Goal: Task Accomplishment & Management: Complete application form

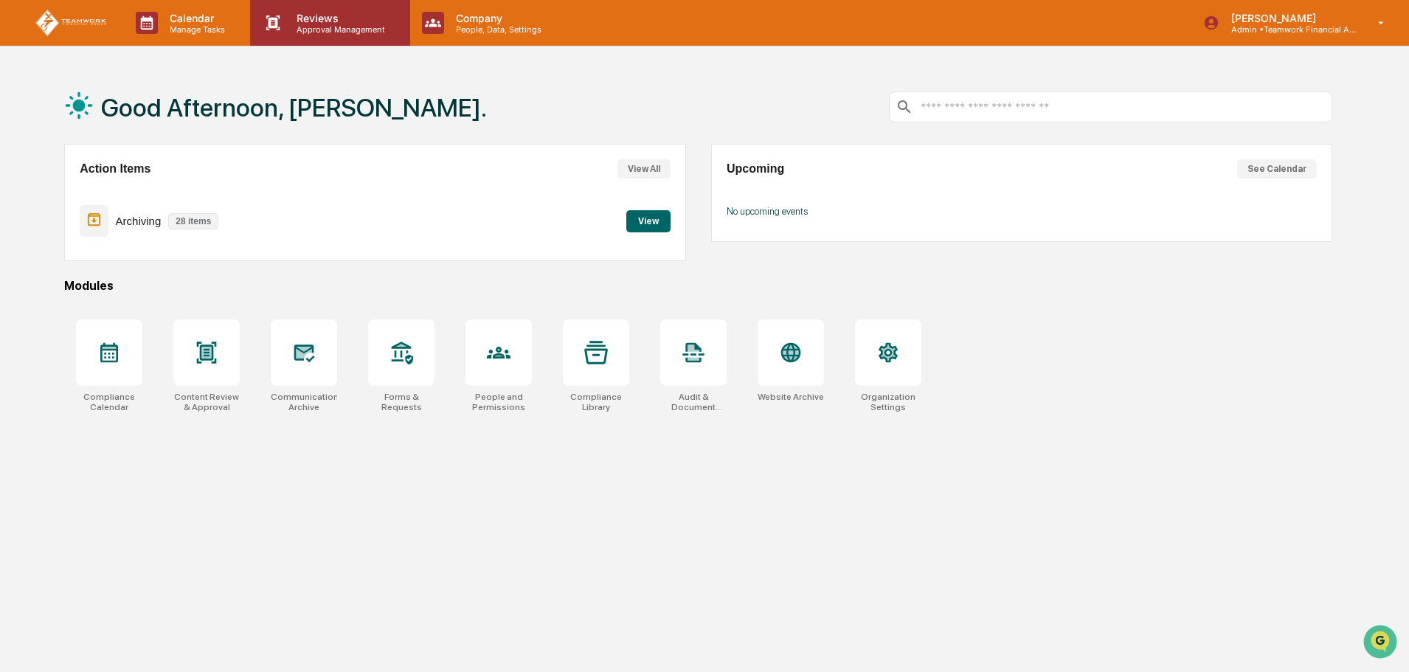
click at [319, 21] on p "Reviews" at bounding box center [339, 18] width 108 height 13
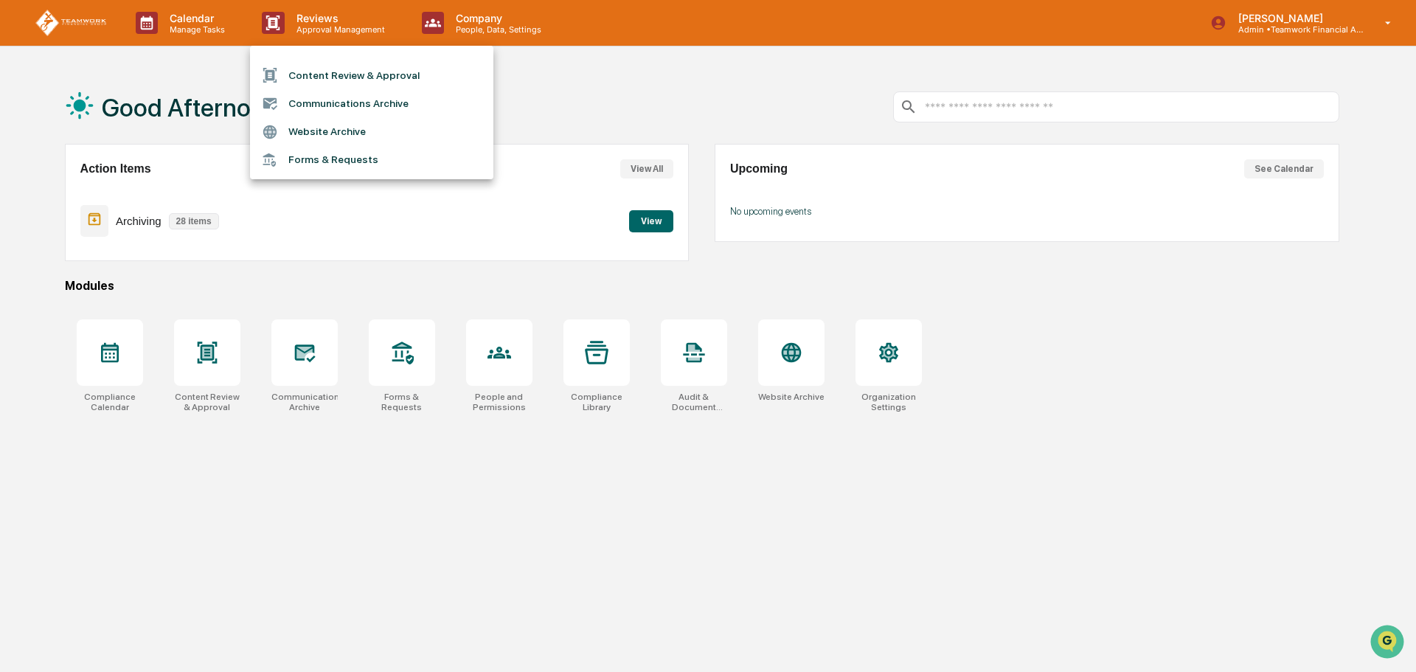
click at [342, 70] on li "Content Review & Approval" at bounding box center [371, 75] width 243 height 28
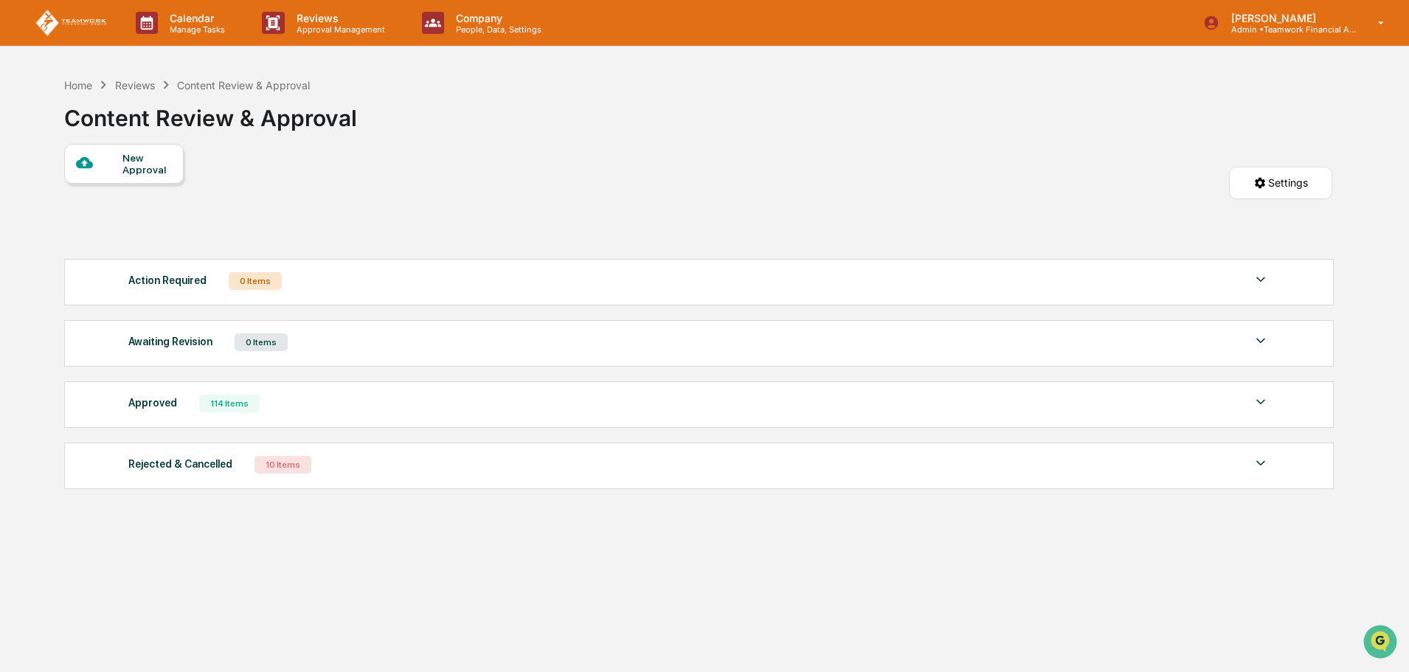
click at [150, 168] on div "New Approval" at bounding box center [146, 164] width 49 height 24
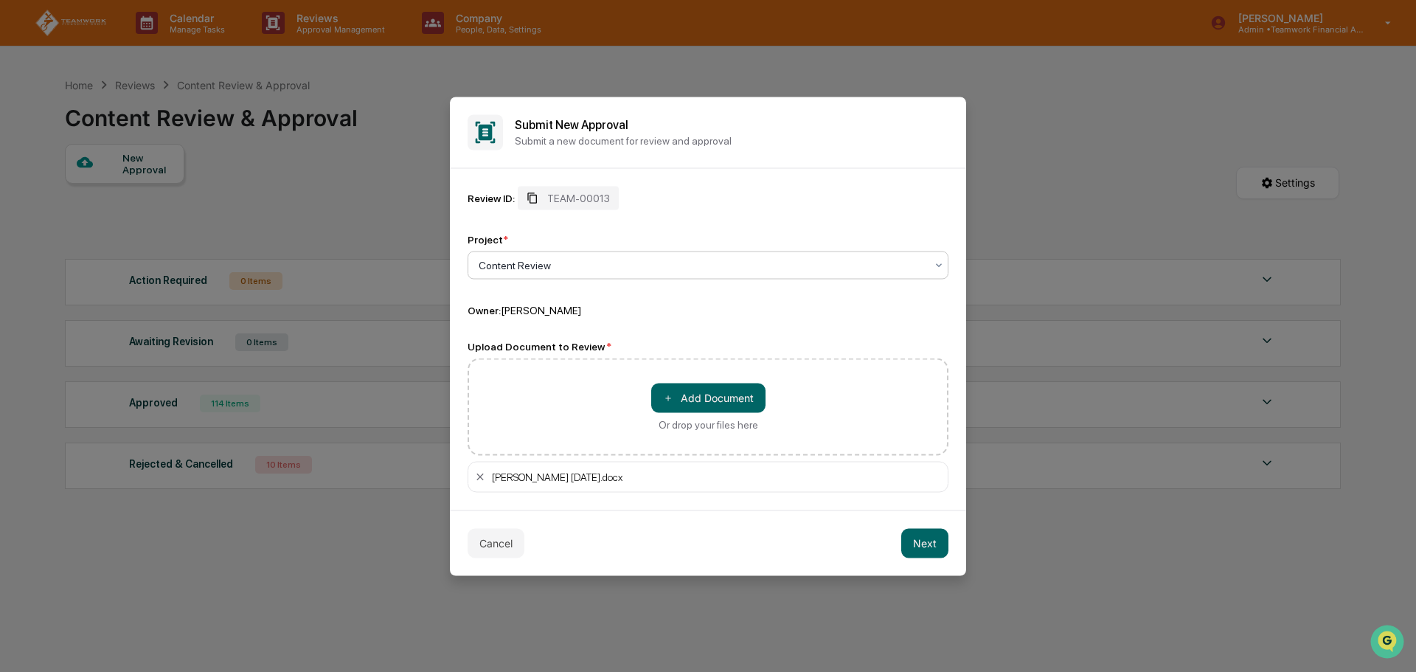
click at [575, 191] on div "TEAM-00013" at bounding box center [568, 198] width 101 height 24
click at [573, 189] on div "TEAM-00013" at bounding box center [568, 198] width 101 height 24
click at [536, 194] on icon at bounding box center [533, 198] width 12 height 12
click at [505, 540] on button "Cancel" at bounding box center [496, 543] width 57 height 30
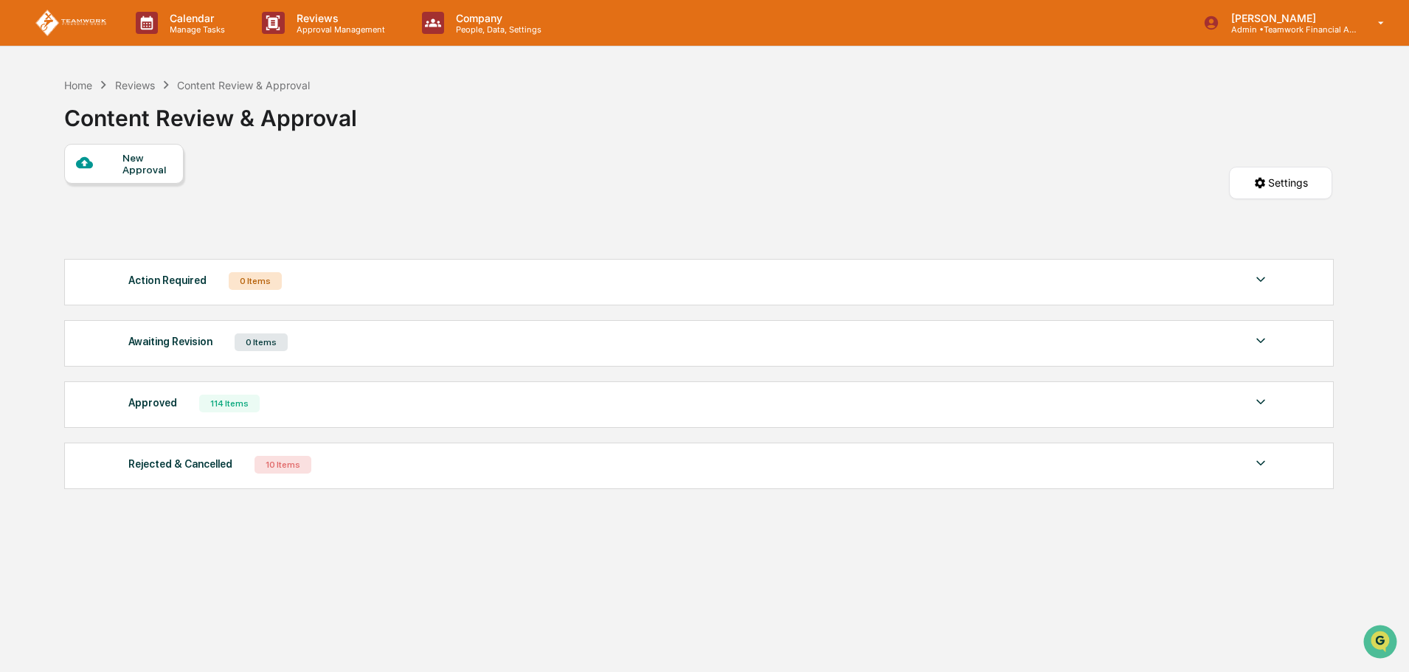
click at [138, 161] on div "New Approval" at bounding box center [146, 164] width 49 height 24
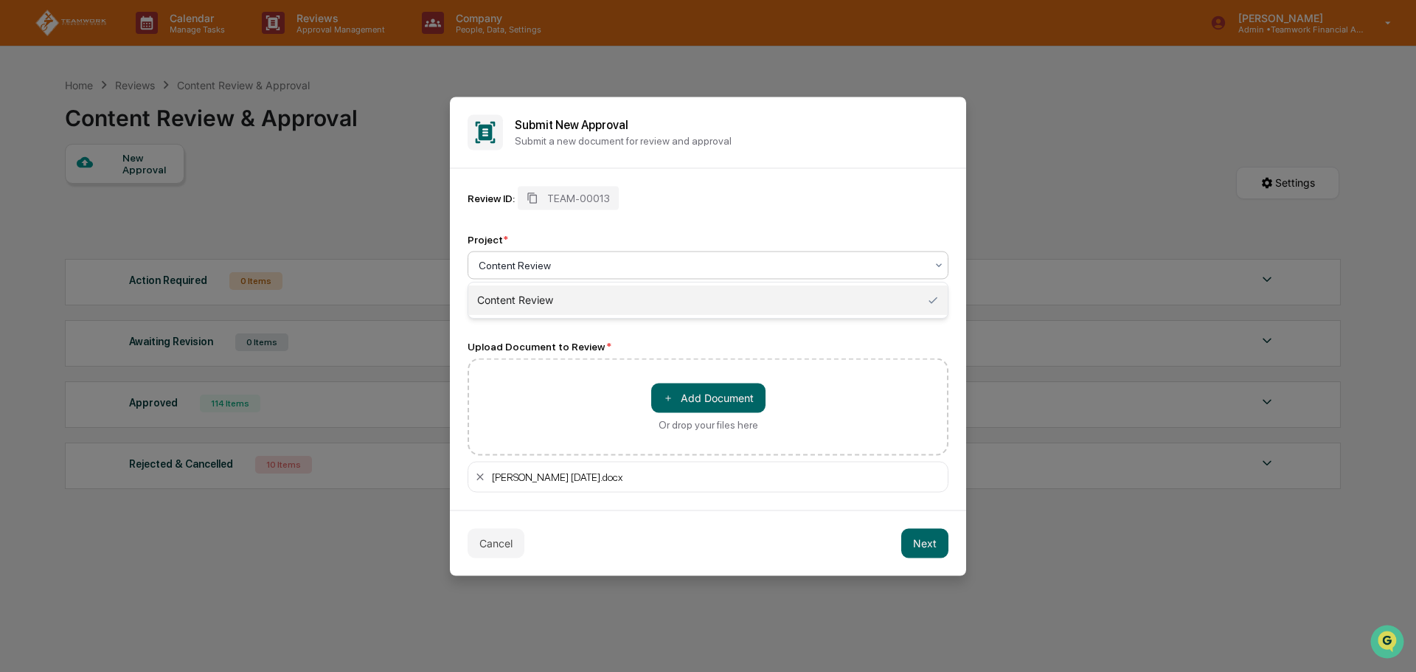
click at [670, 255] on div "Content Review" at bounding box center [702, 265] width 462 height 21
type input "**********"
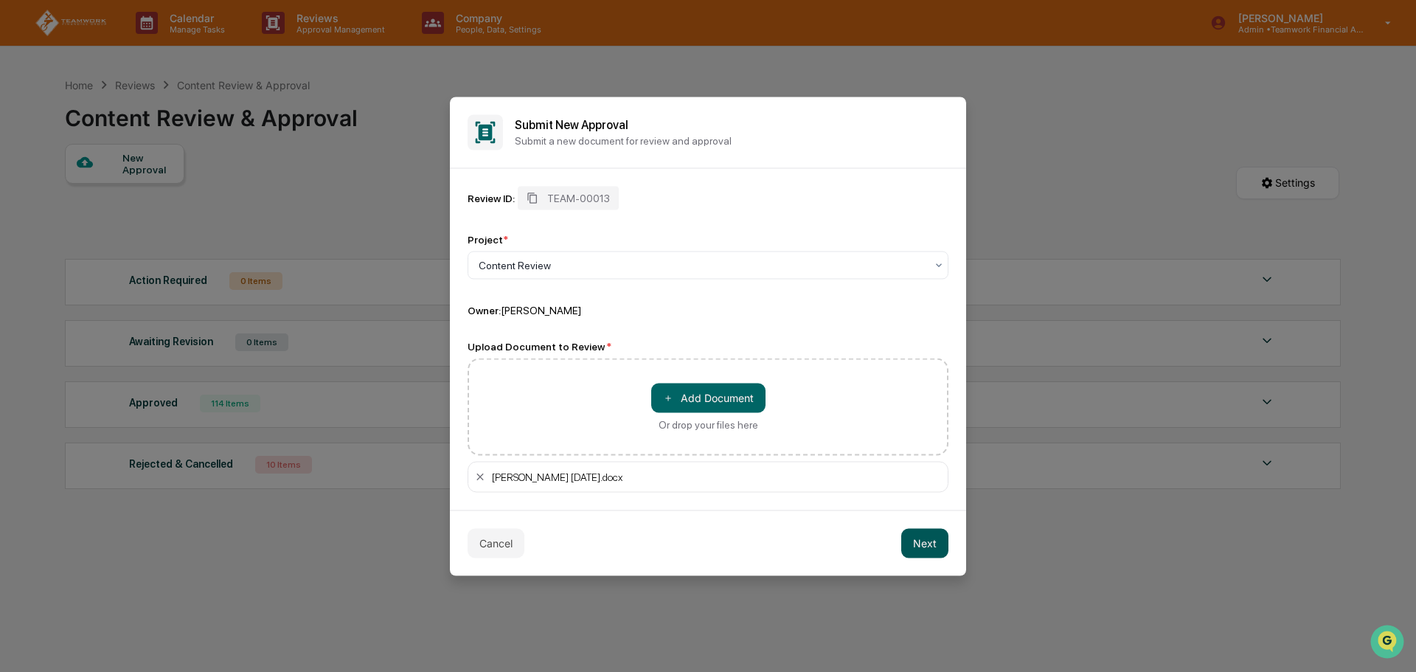
click at [929, 535] on button "Next" at bounding box center [924, 543] width 47 height 30
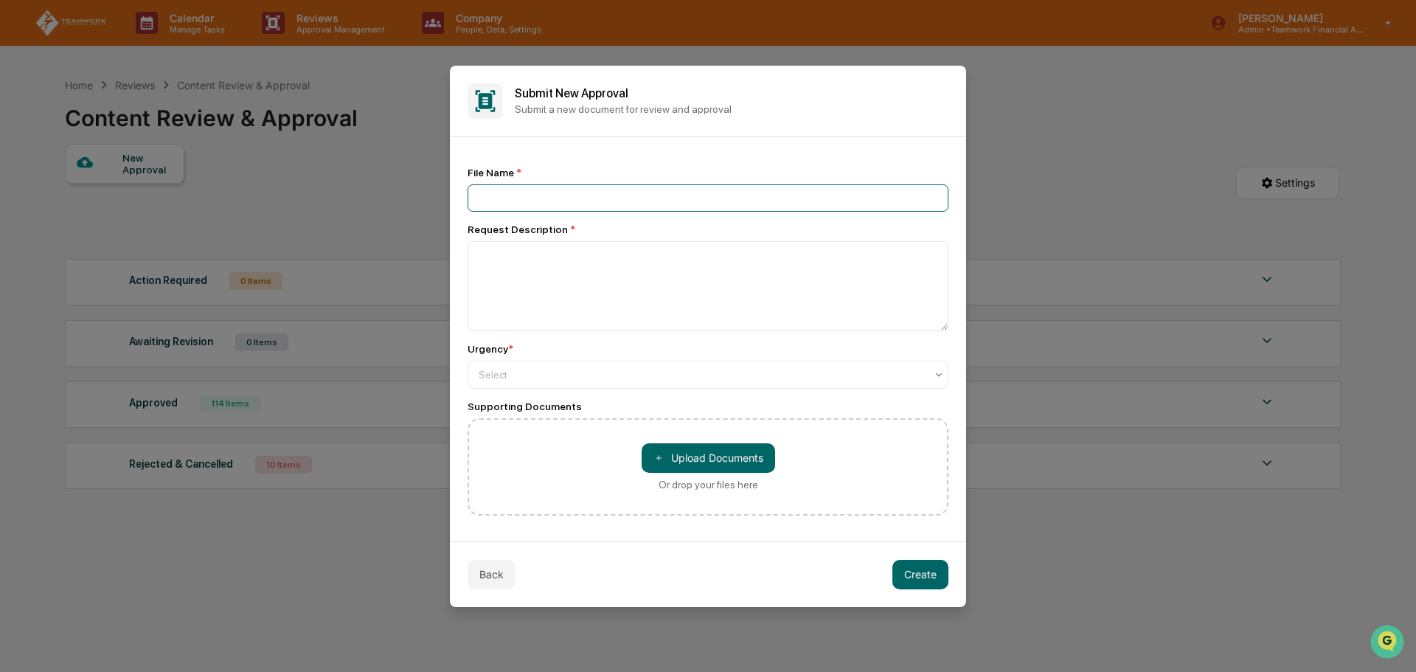
click at [519, 202] on input at bounding box center [708, 197] width 481 height 27
type input "**********"
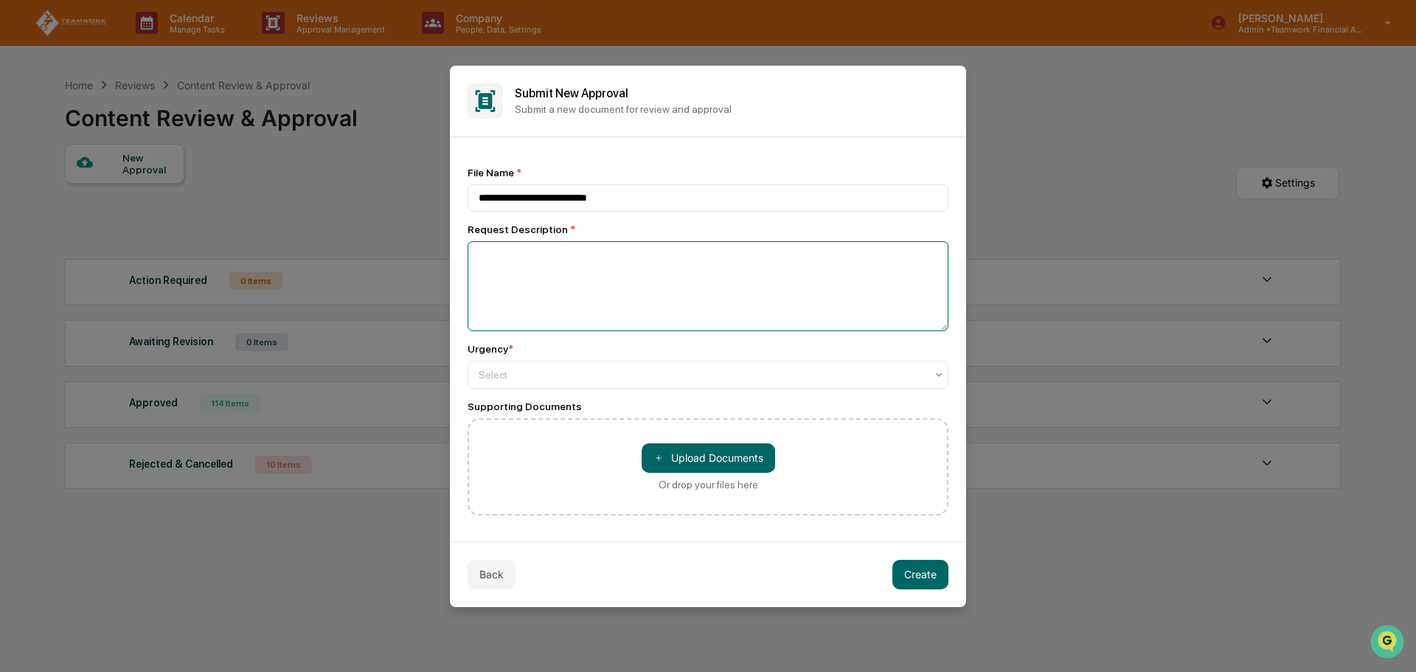
click at [575, 277] on textarea at bounding box center [708, 286] width 481 height 90
type textarea "**********"
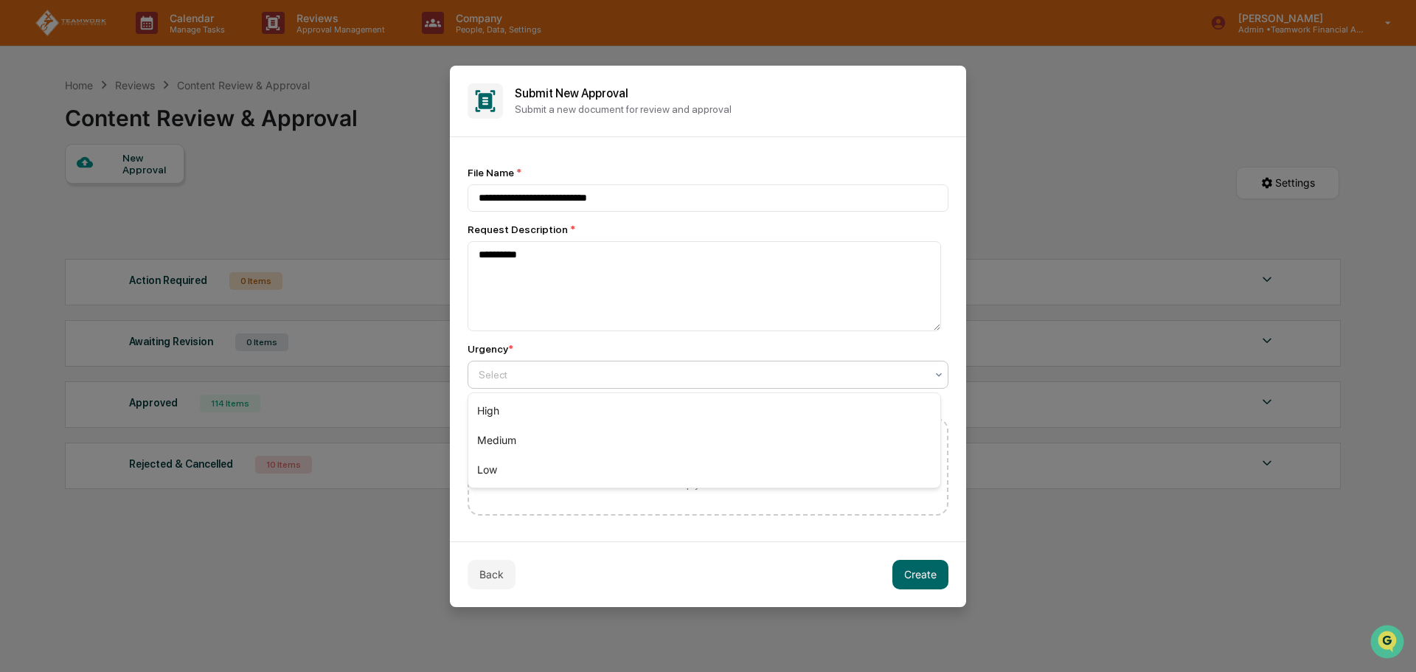
click at [575, 372] on div at bounding box center [702, 374] width 447 height 15
click at [519, 413] on div "High" at bounding box center [704, 411] width 472 height 30
click at [921, 572] on button "Create" at bounding box center [921, 575] width 56 height 30
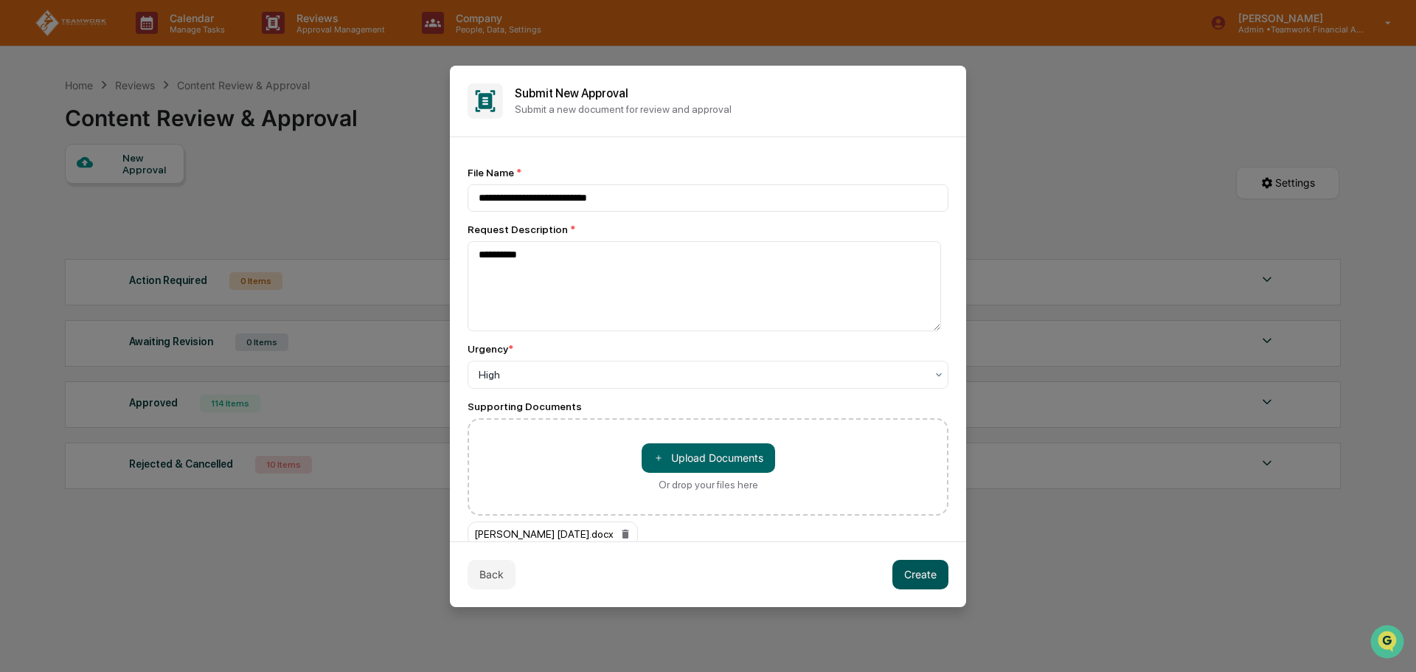
click at [933, 576] on button "Create" at bounding box center [921, 575] width 56 height 30
click at [910, 576] on button "Create" at bounding box center [921, 575] width 56 height 30
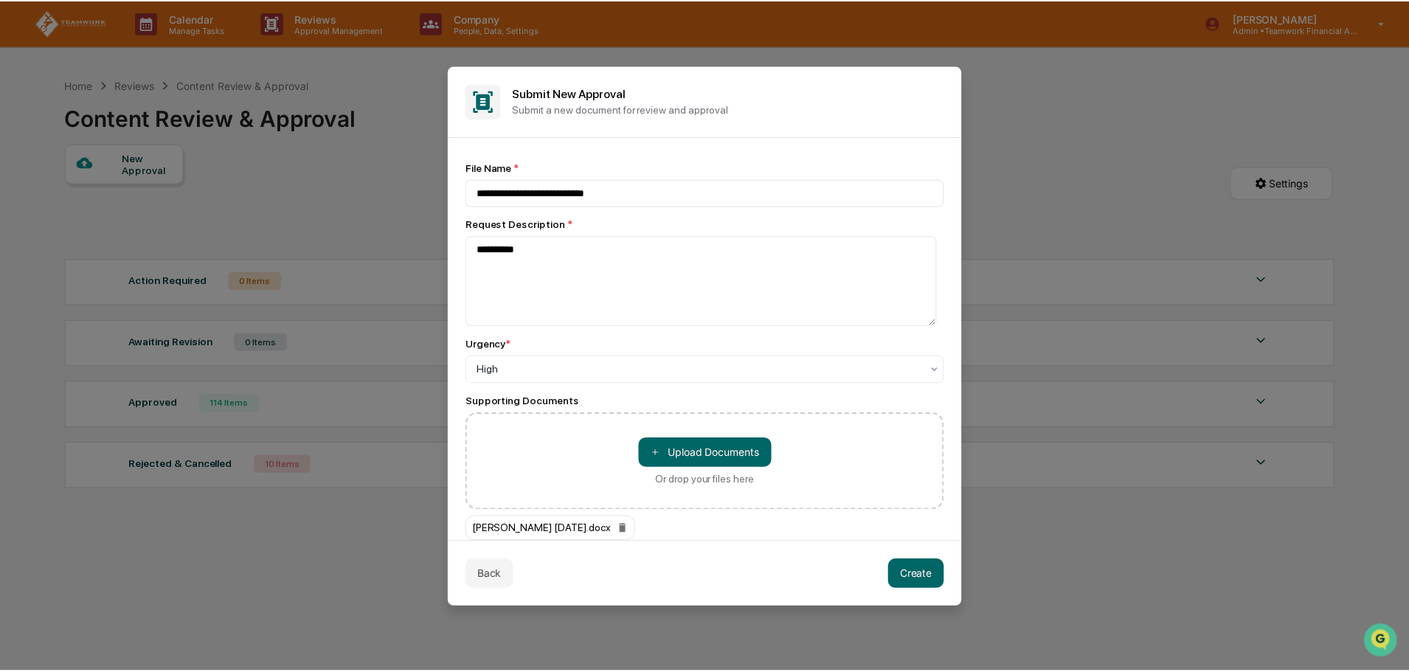
scroll to position [35, 0]
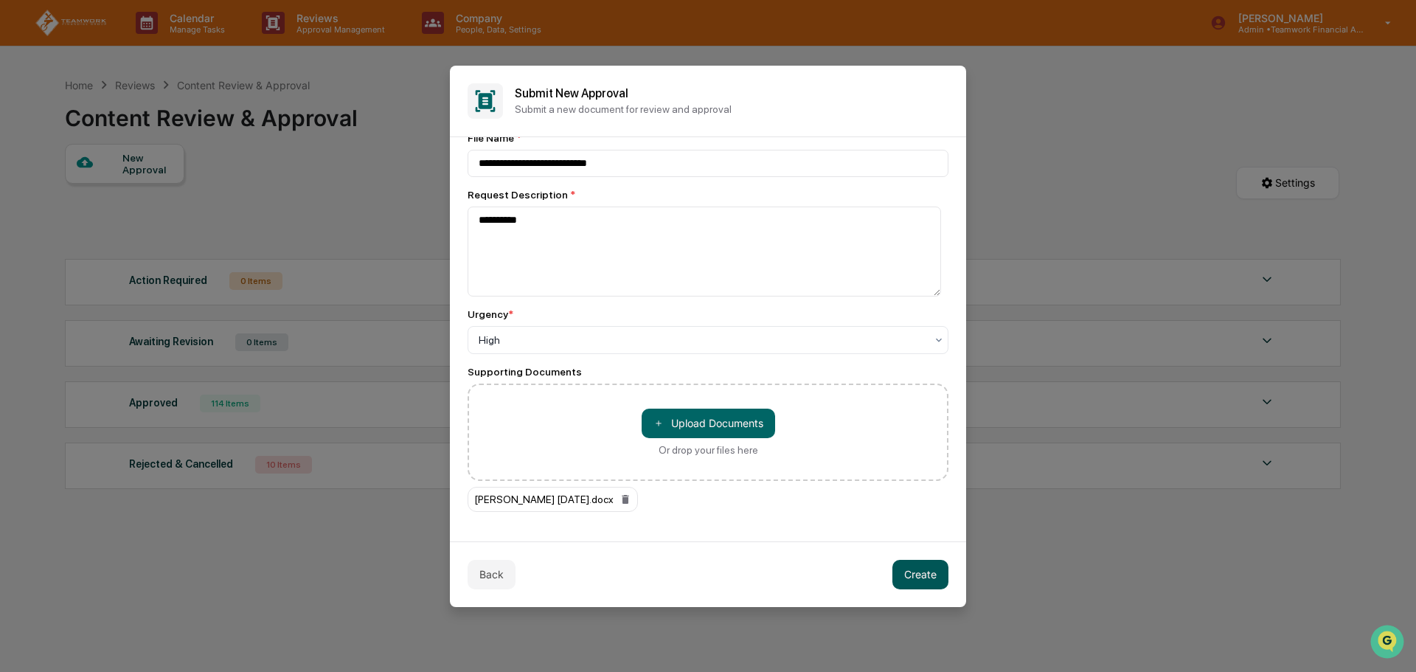
click at [910, 570] on button "Create" at bounding box center [921, 575] width 56 height 30
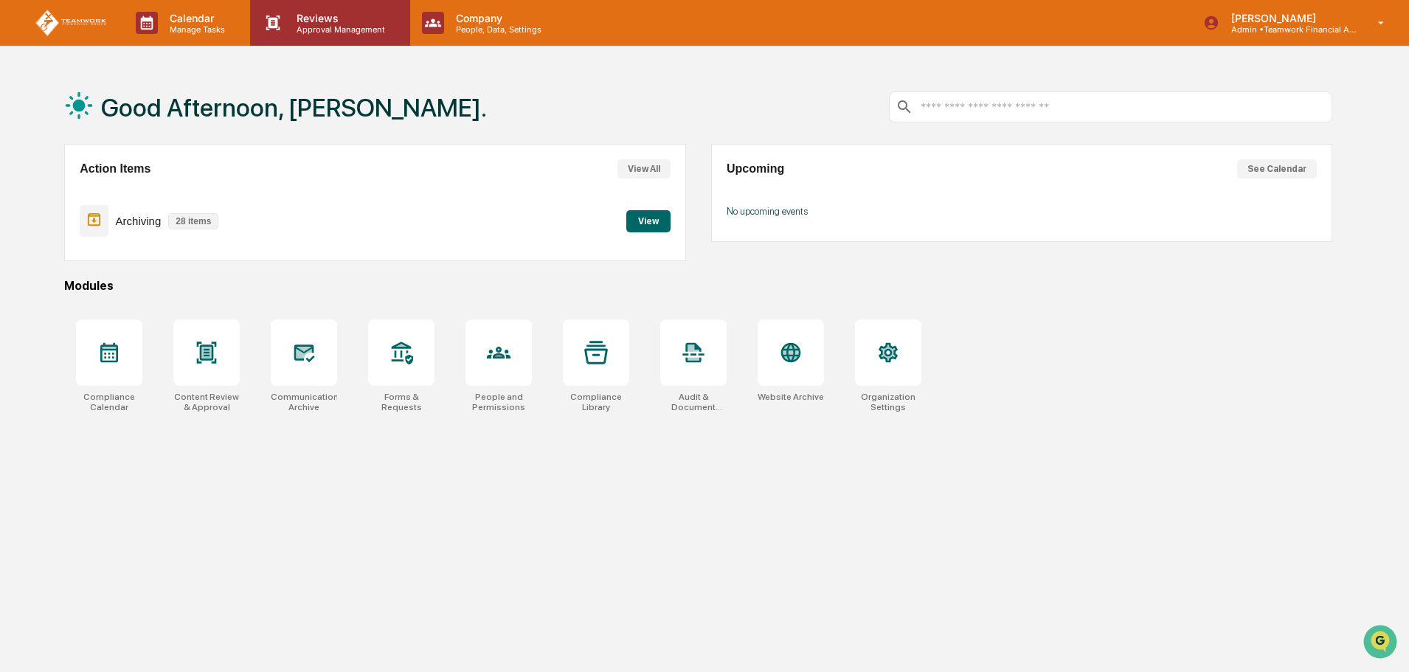
click at [339, 32] on p "Approval Management" at bounding box center [339, 29] width 108 height 10
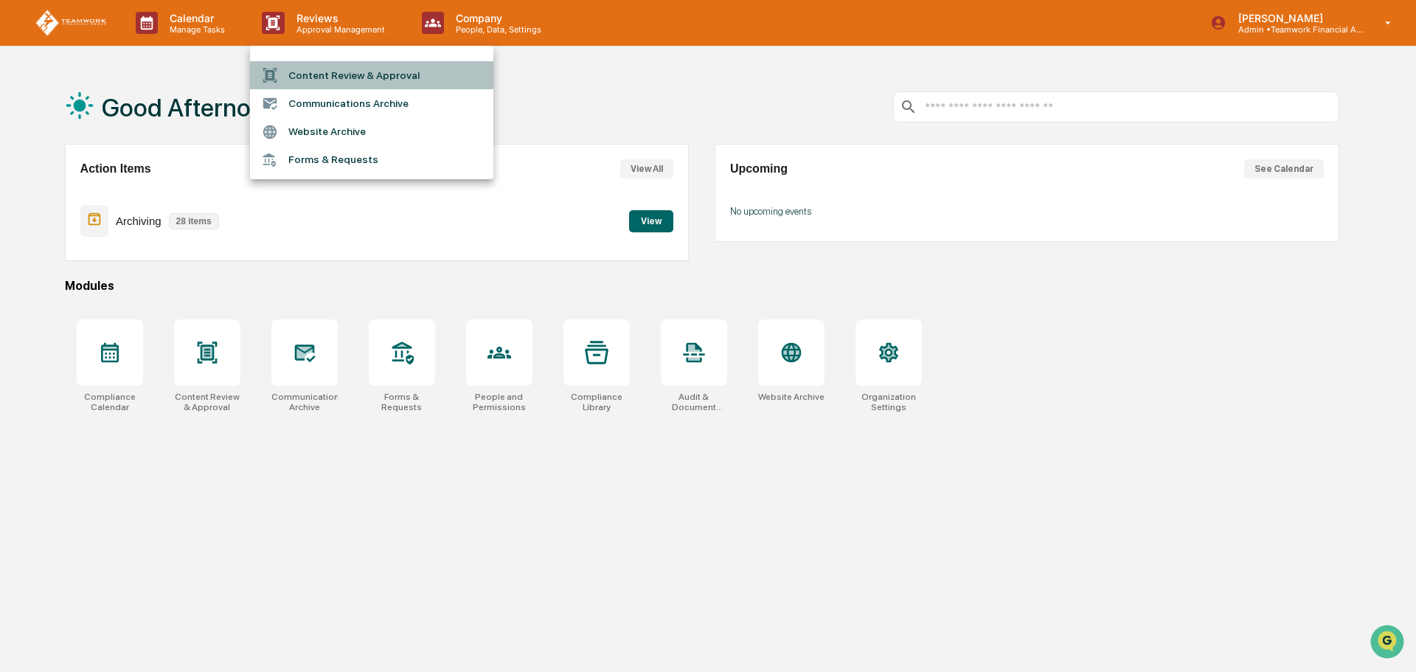
click at [328, 72] on li "Content Review & Approval" at bounding box center [371, 75] width 243 height 28
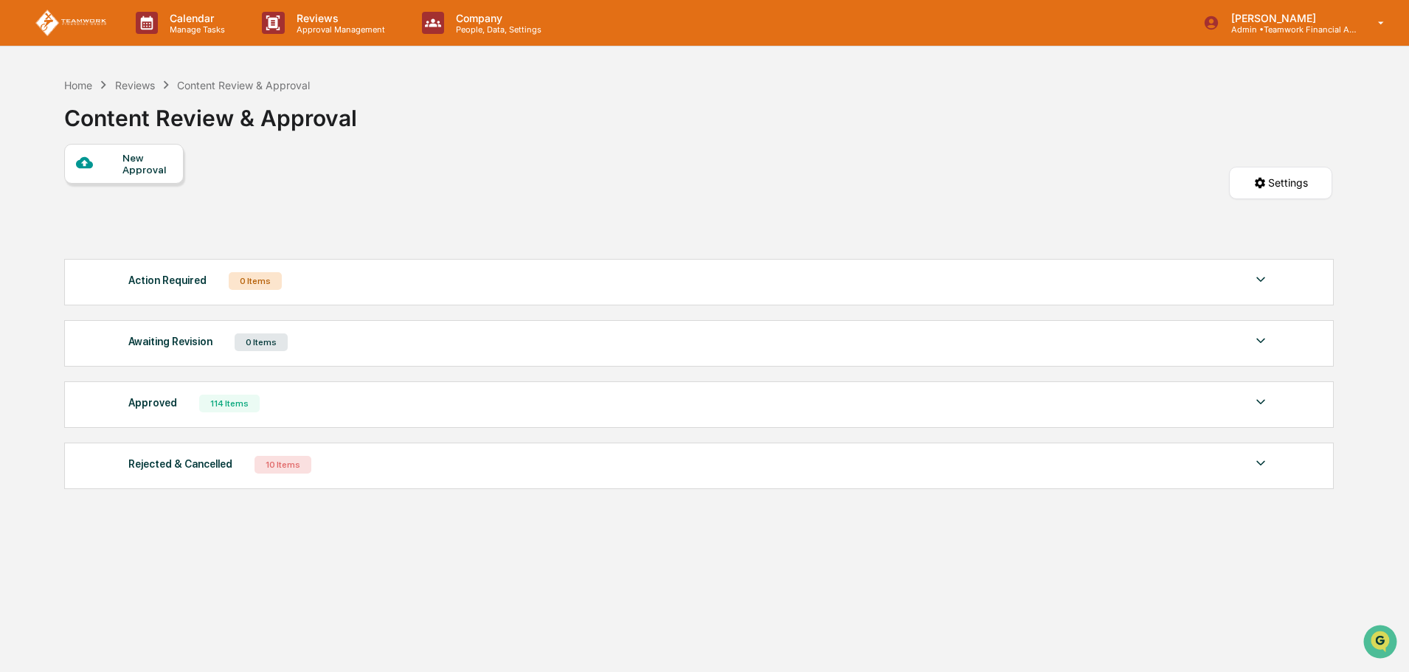
click at [1268, 277] on img at bounding box center [1261, 280] width 18 height 18
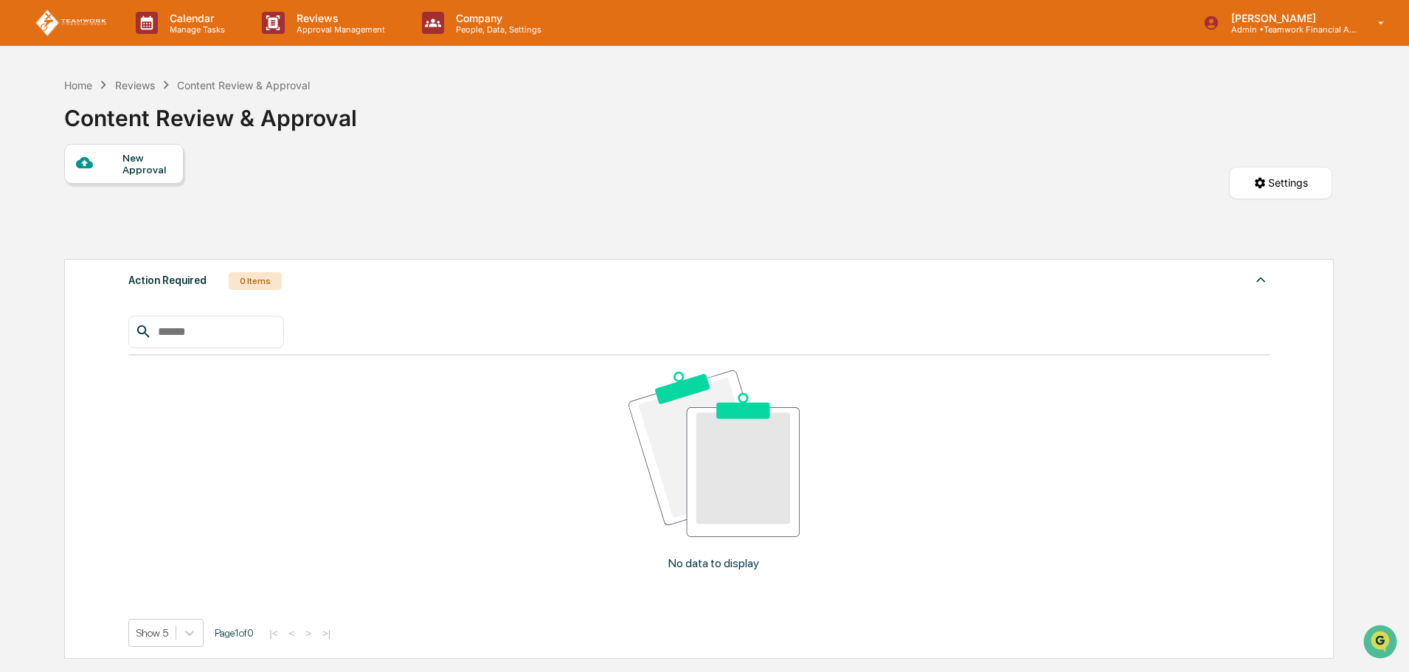
click at [134, 162] on div "New Approval" at bounding box center [146, 164] width 49 height 24
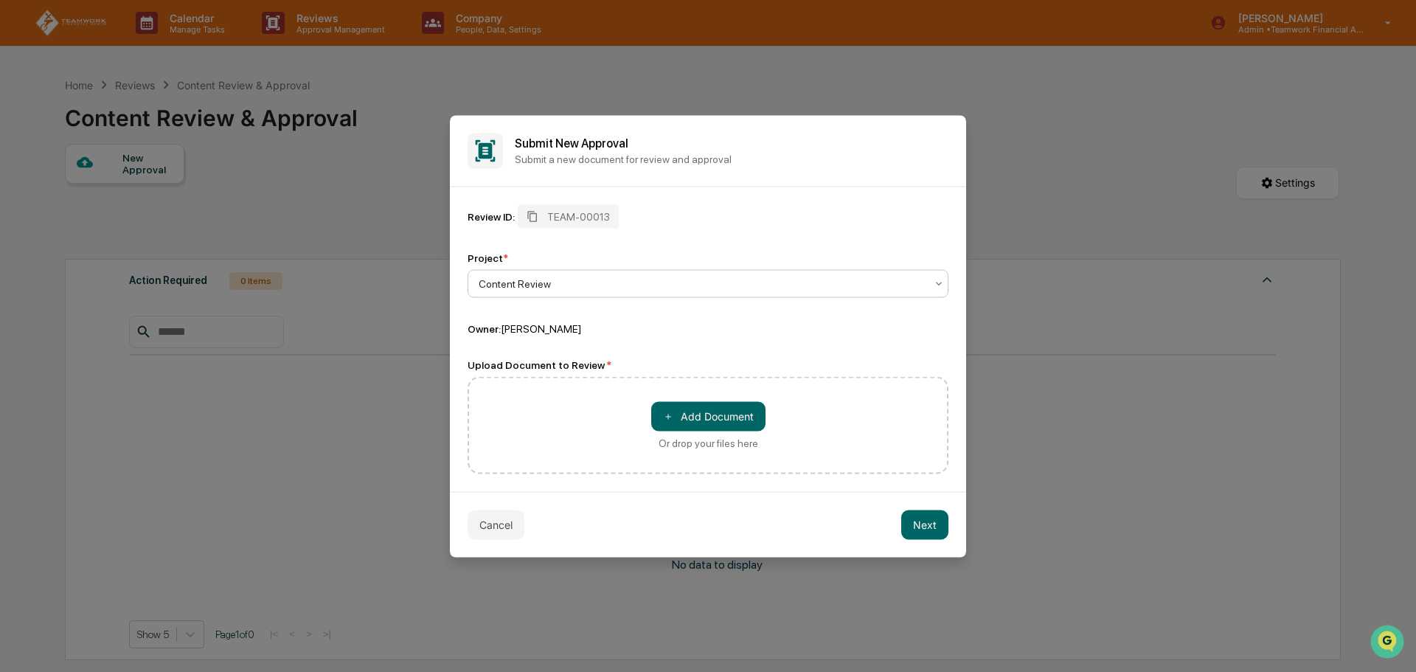
click at [485, 212] on div "Review ID:" at bounding box center [491, 216] width 47 height 12
click at [918, 529] on button "Next" at bounding box center [924, 525] width 47 height 30
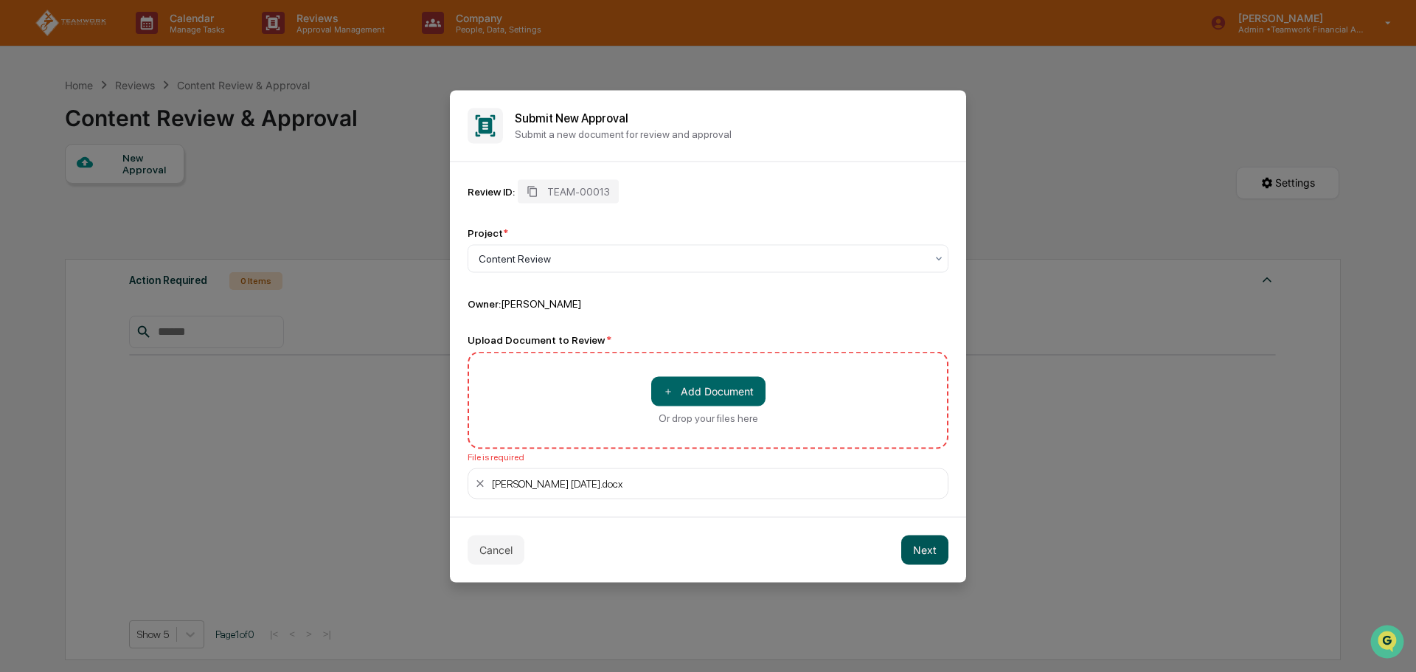
click at [937, 552] on button "Next" at bounding box center [924, 550] width 47 height 30
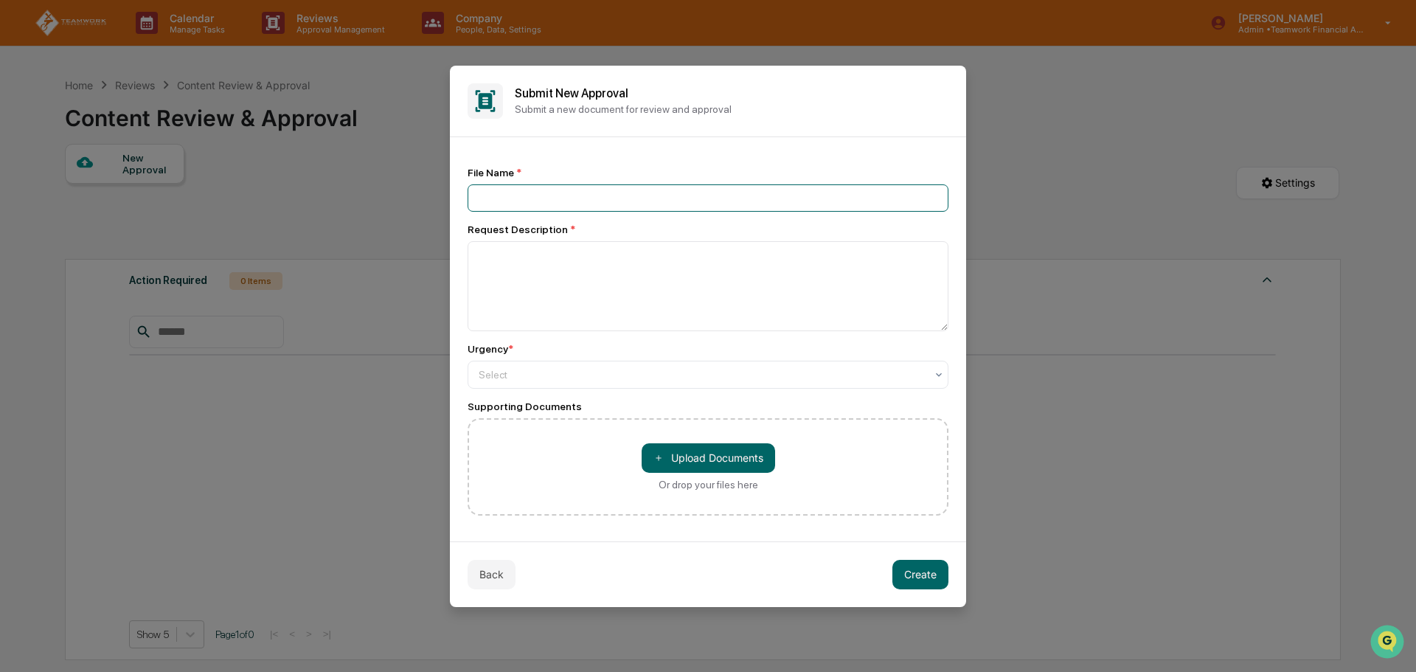
click at [527, 196] on input at bounding box center [708, 197] width 481 height 27
type input "**********"
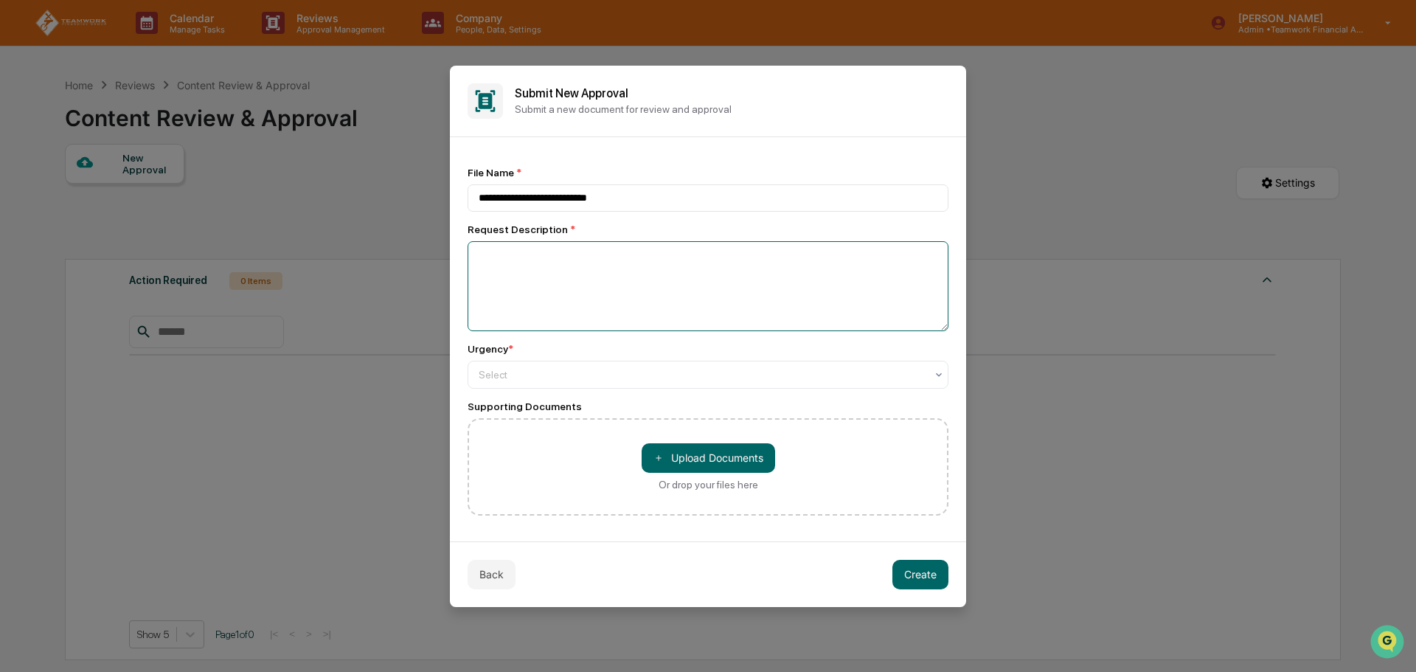
click at [660, 262] on textarea at bounding box center [708, 286] width 481 height 90
type textarea "**********"
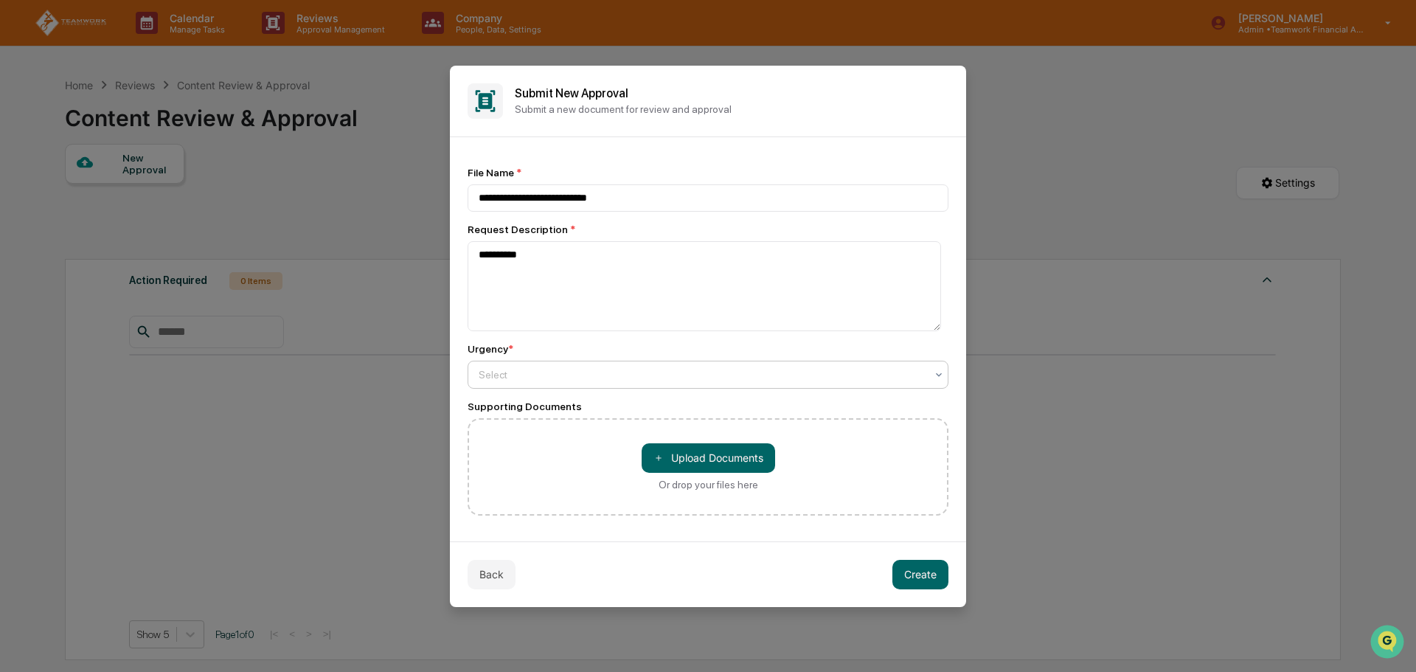
click at [629, 373] on div at bounding box center [702, 374] width 447 height 15
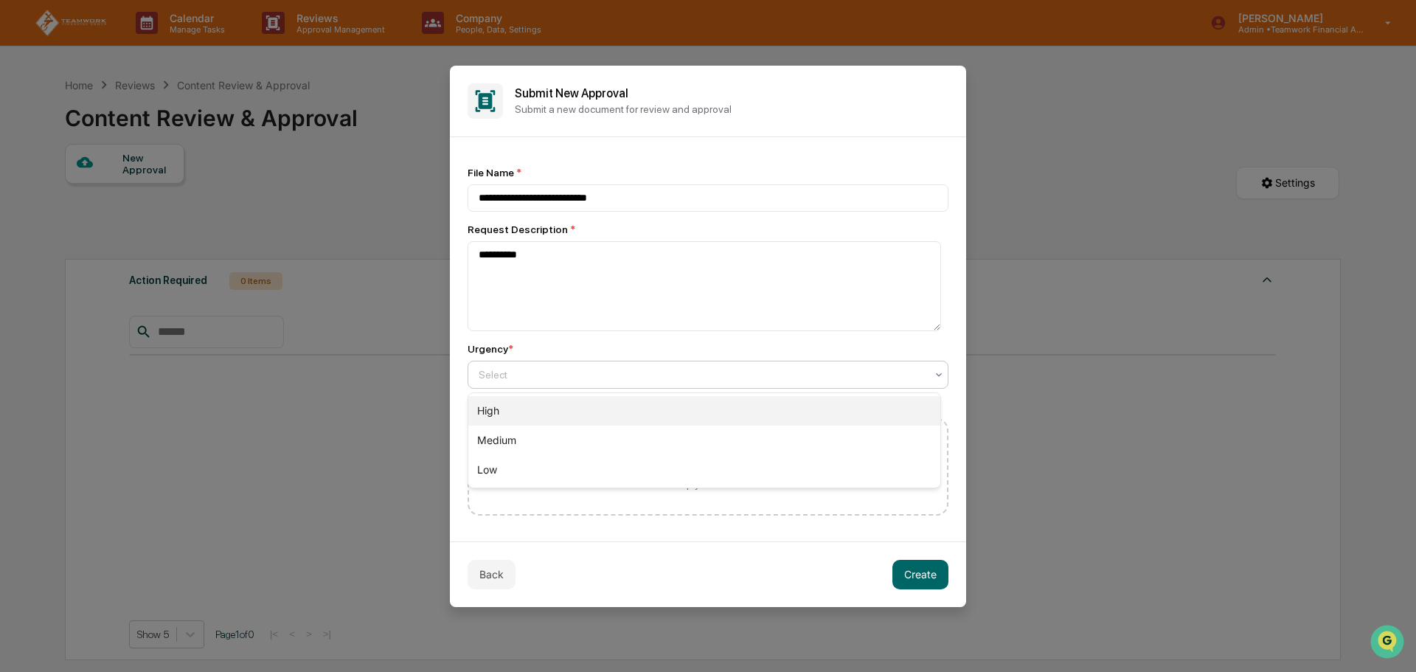
click at [597, 407] on div "High" at bounding box center [704, 411] width 472 height 30
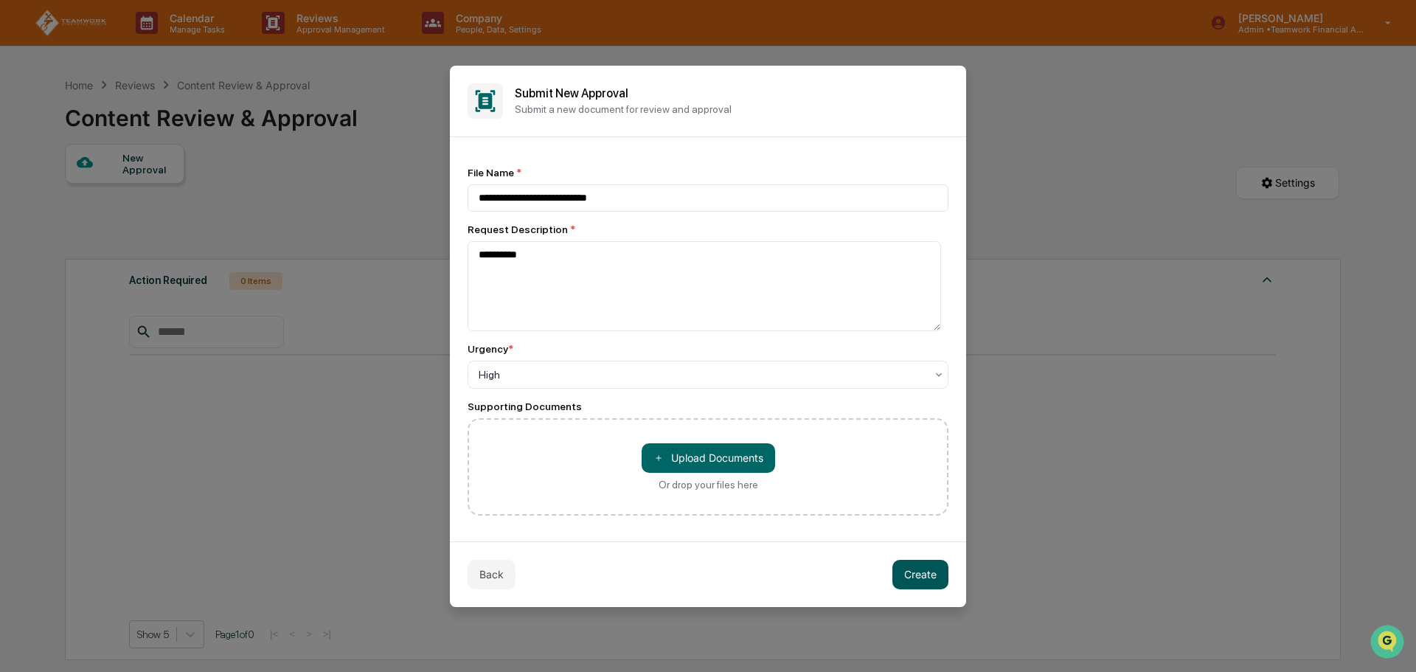
click at [921, 569] on button "Create" at bounding box center [921, 575] width 56 height 30
drag, startPoint x: 930, startPoint y: 569, endPoint x: 720, endPoint y: 573, distance: 210.3
click at [720, 573] on div "Back Create" at bounding box center [708, 574] width 516 height 66
click at [930, 573] on button "Create" at bounding box center [921, 575] width 56 height 30
click at [913, 570] on button "Create" at bounding box center [921, 575] width 56 height 30
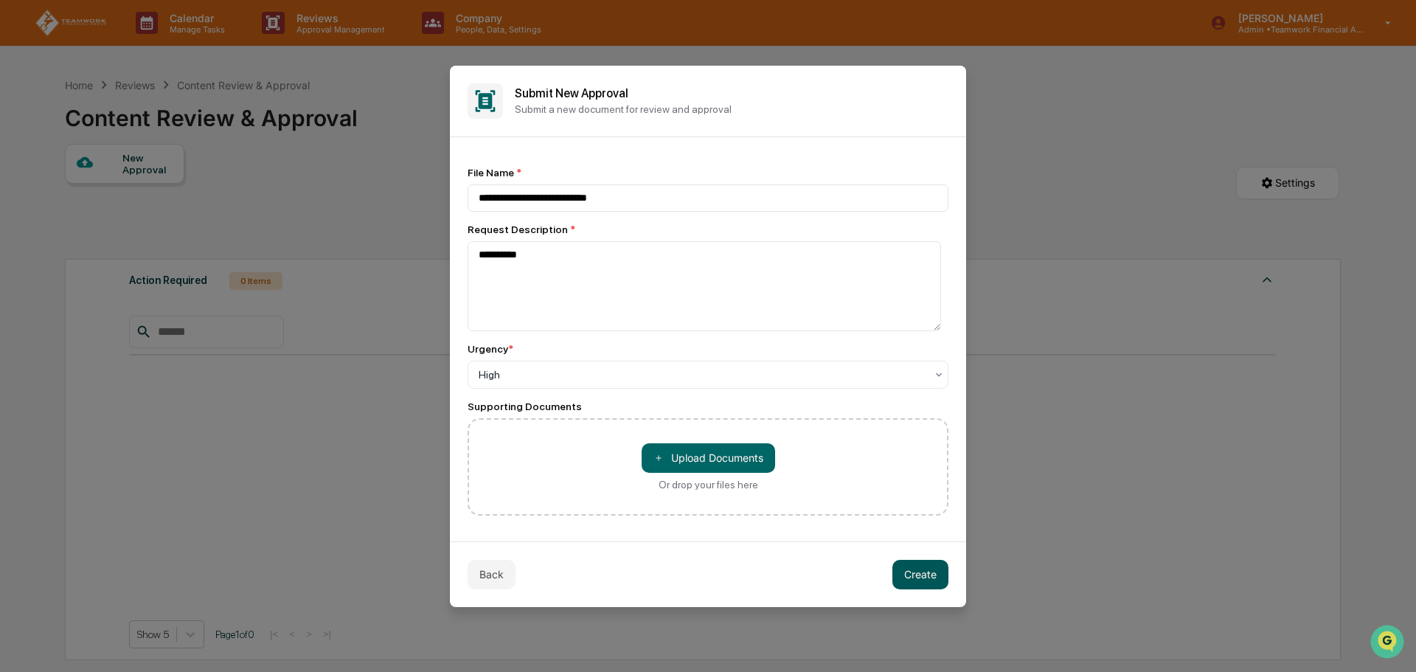
click at [929, 572] on button "Create" at bounding box center [921, 575] width 56 height 30
click at [922, 569] on button "Create" at bounding box center [921, 575] width 56 height 30
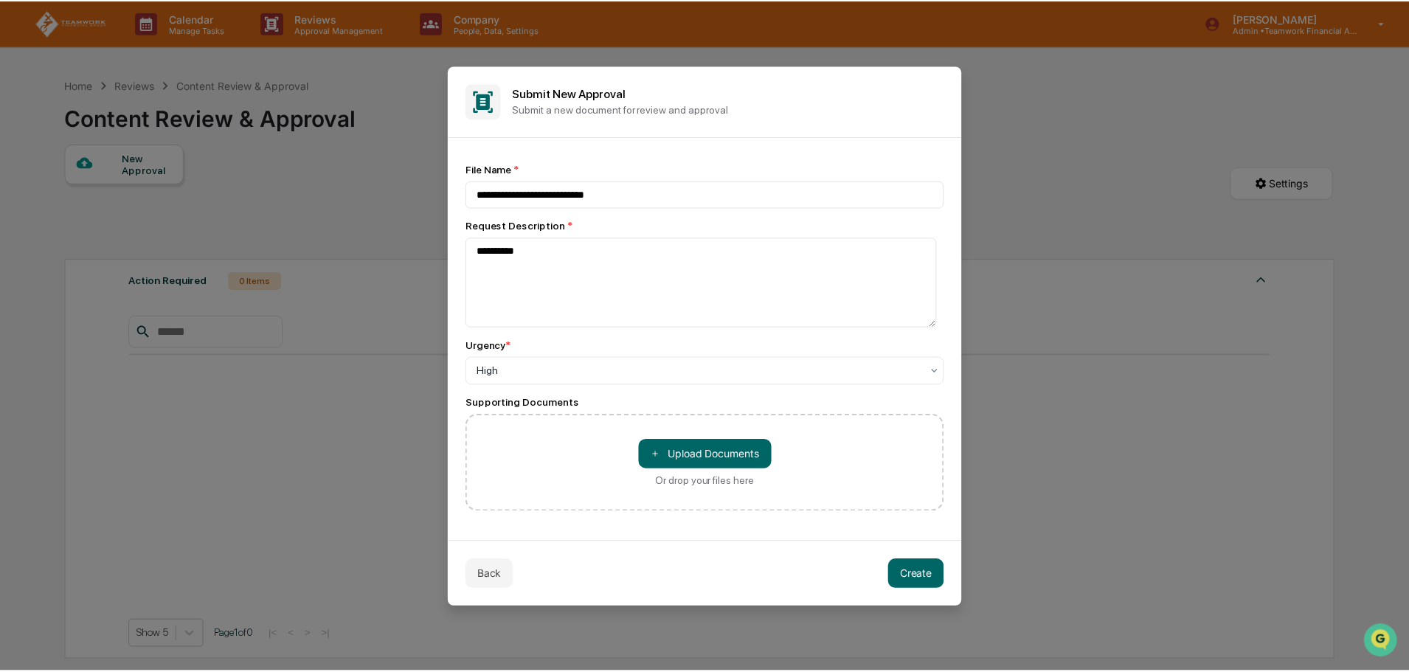
scroll to position [0, 0]
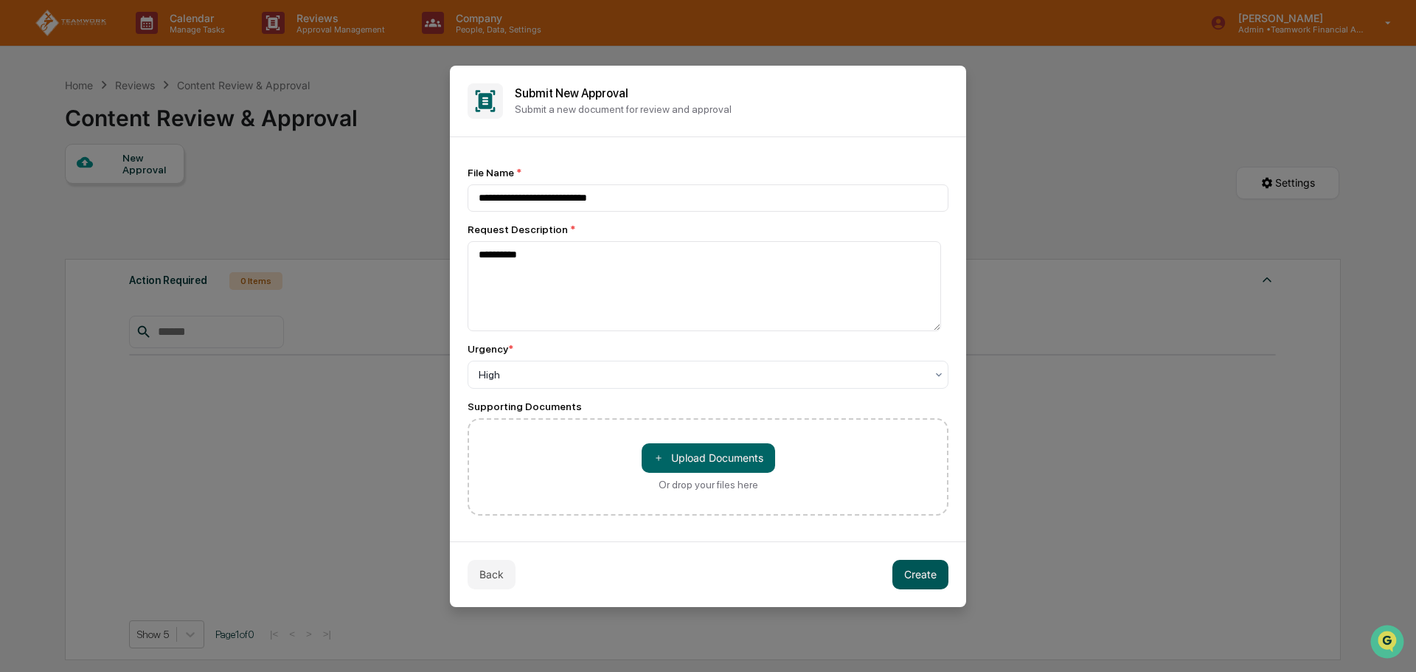
click at [915, 577] on button "Create" at bounding box center [921, 575] width 56 height 30
click at [514, 570] on button "Back" at bounding box center [492, 575] width 48 height 30
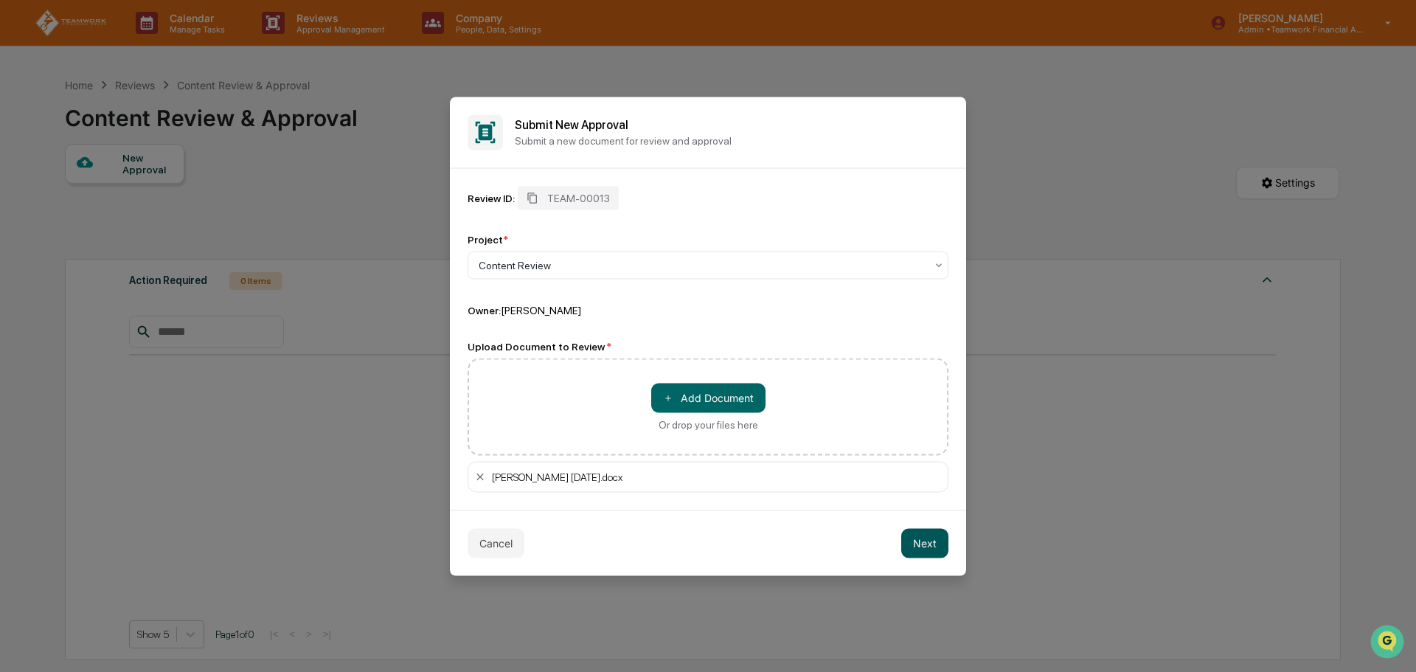
click at [917, 537] on button "Next" at bounding box center [924, 543] width 47 height 30
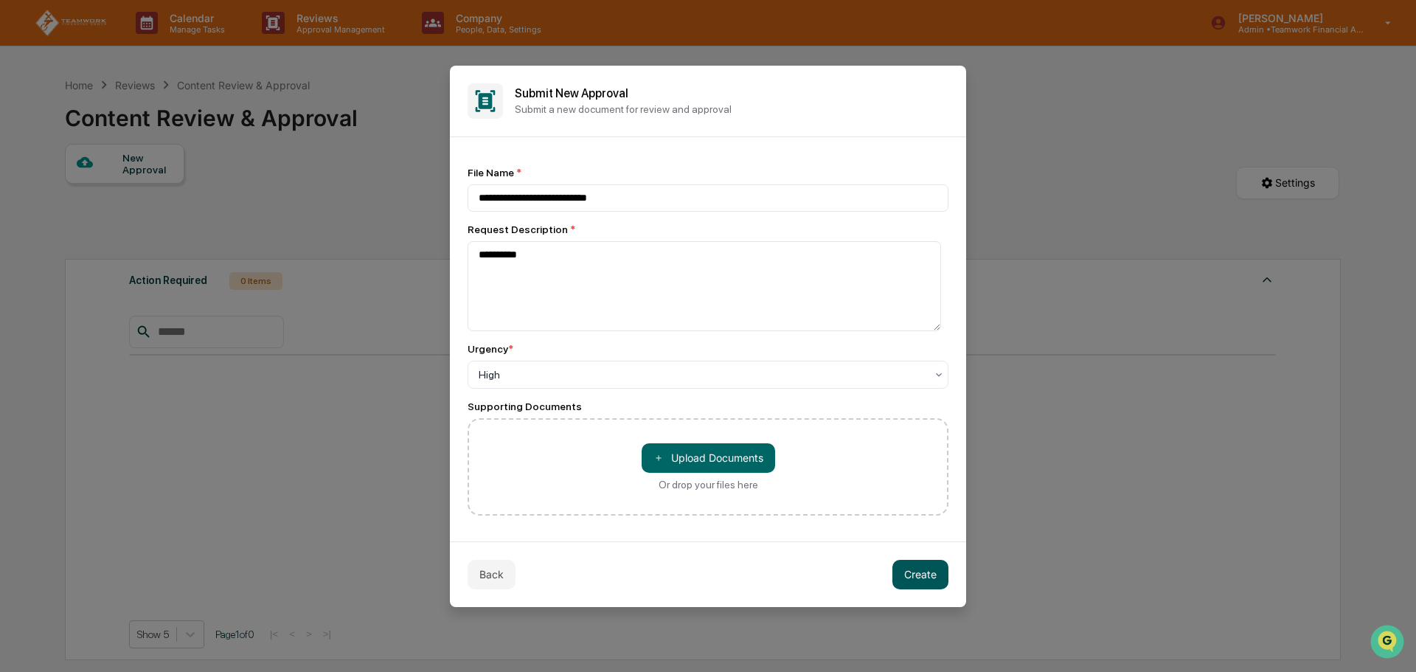
click at [917, 578] on button "Create" at bounding box center [921, 575] width 56 height 30
click at [505, 580] on button "Back" at bounding box center [492, 575] width 48 height 30
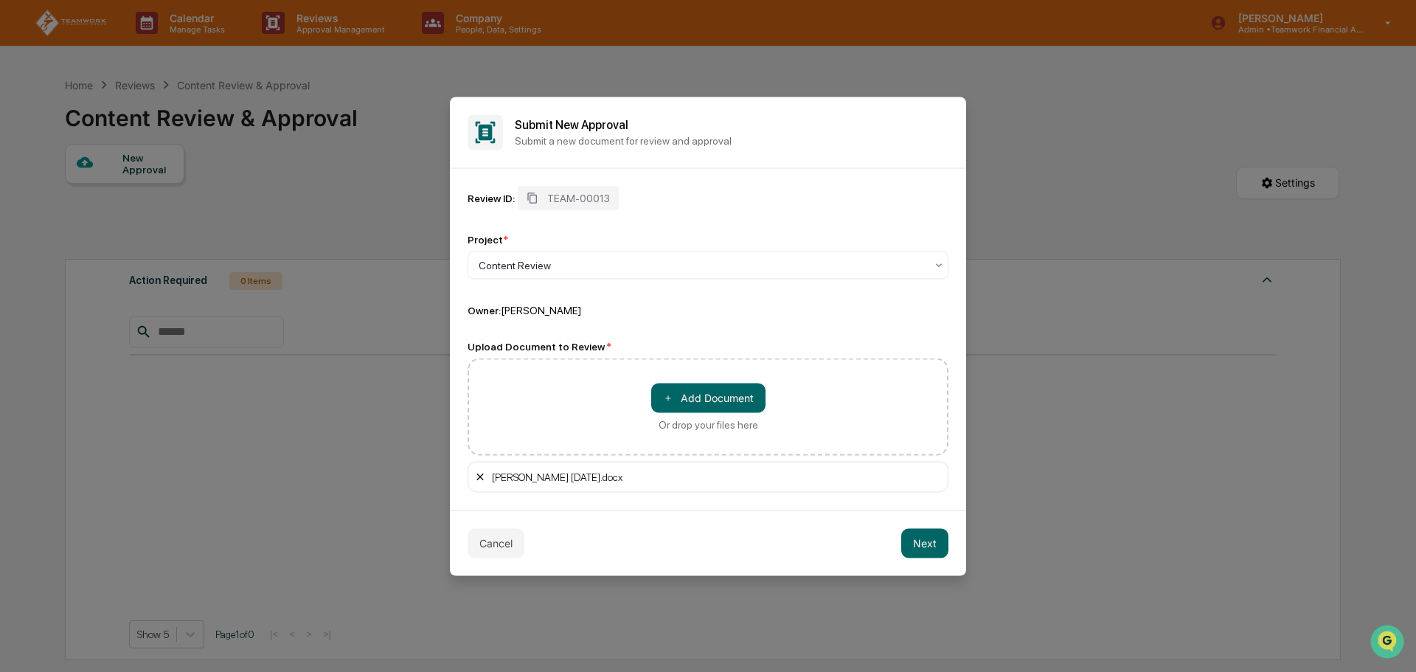
click at [481, 479] on icon at bounding box center [480, 477] width 12 height 12
click at [923, 546] on button "Next" at bounding box center [924, 543] width 47 height 30
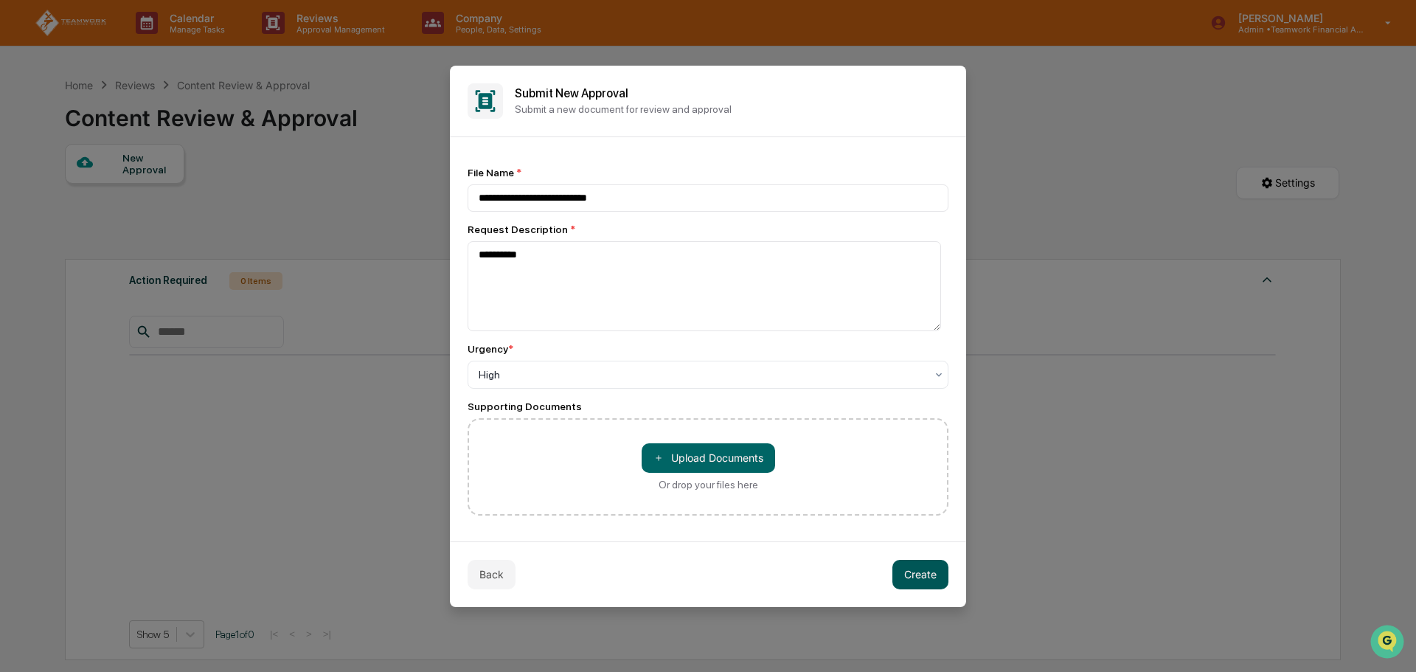
click at [915, 575] on button "Create" at bounding box center [921, 575] width 56 height 30
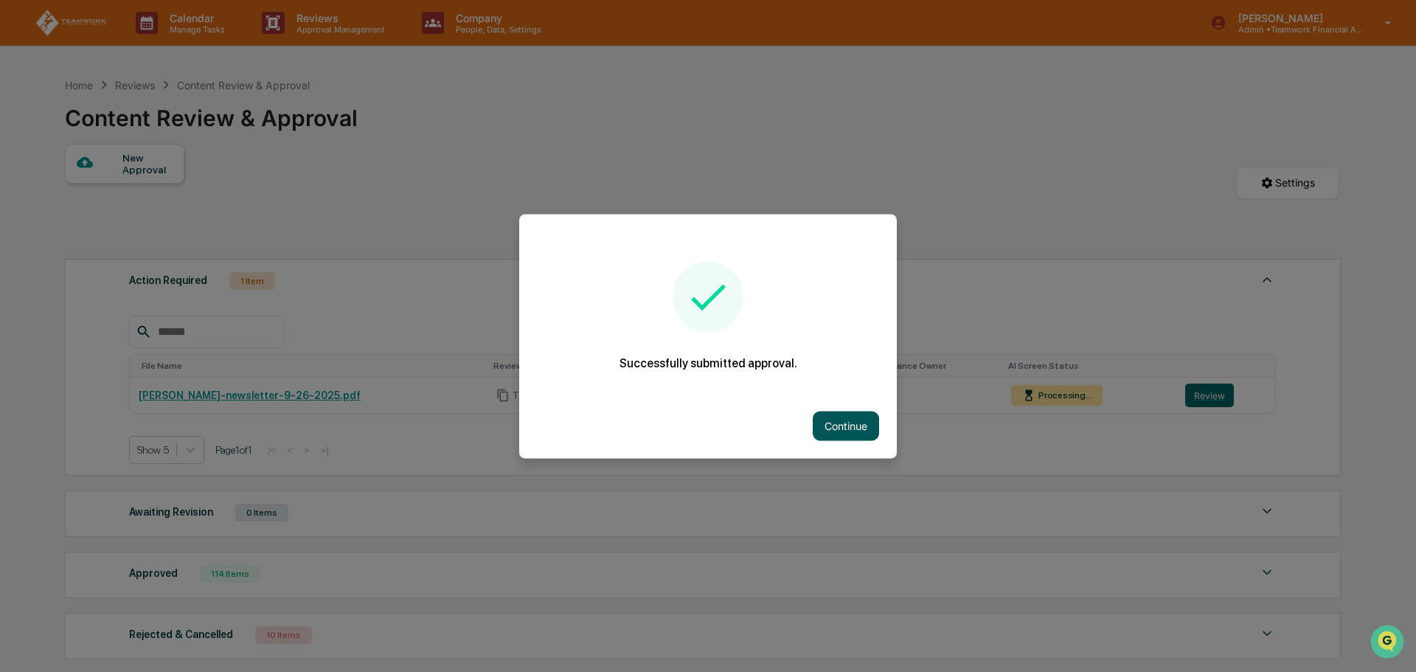
click at [848, 419] on button "Continue" at bounding box center [846, 426] width 66 height 30
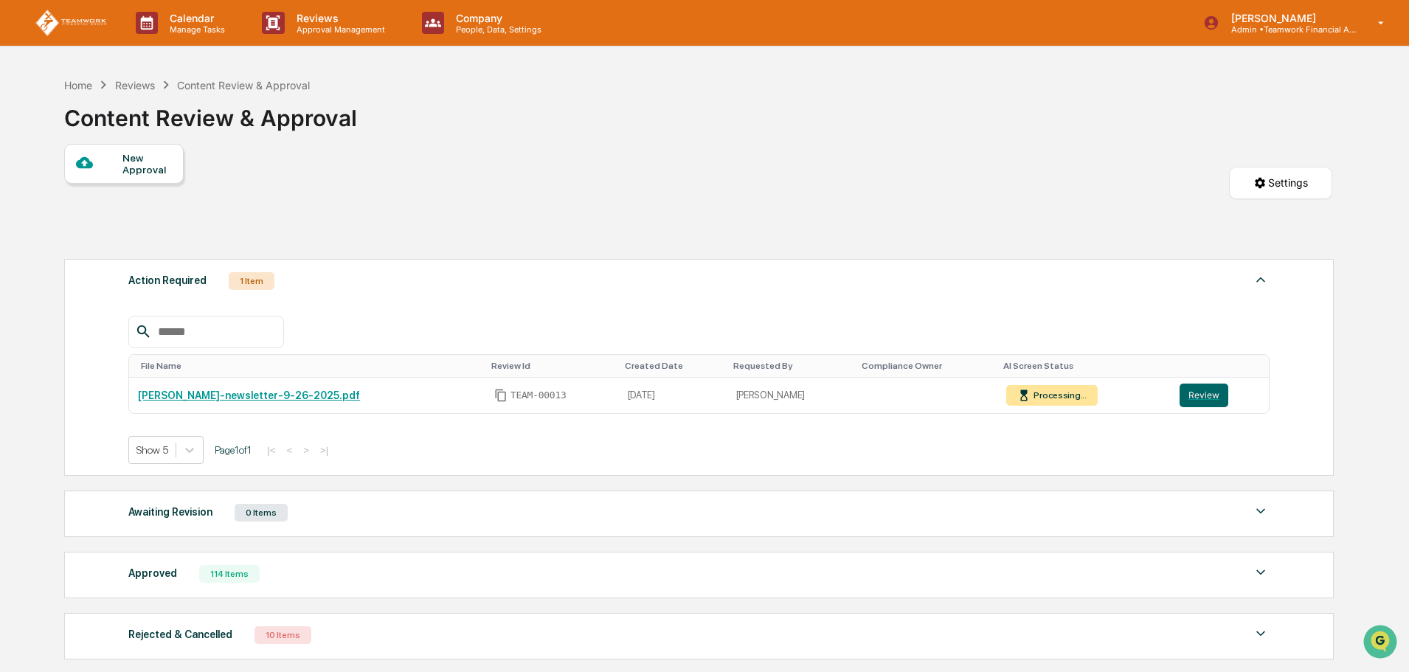
click at [792, 188] on div "New Approval Settings" at bounding box center [698, 198] width 1268 height 108
click at [1187, 395] on button "Review" at bounding box center [1203, 396] width 49 height 24
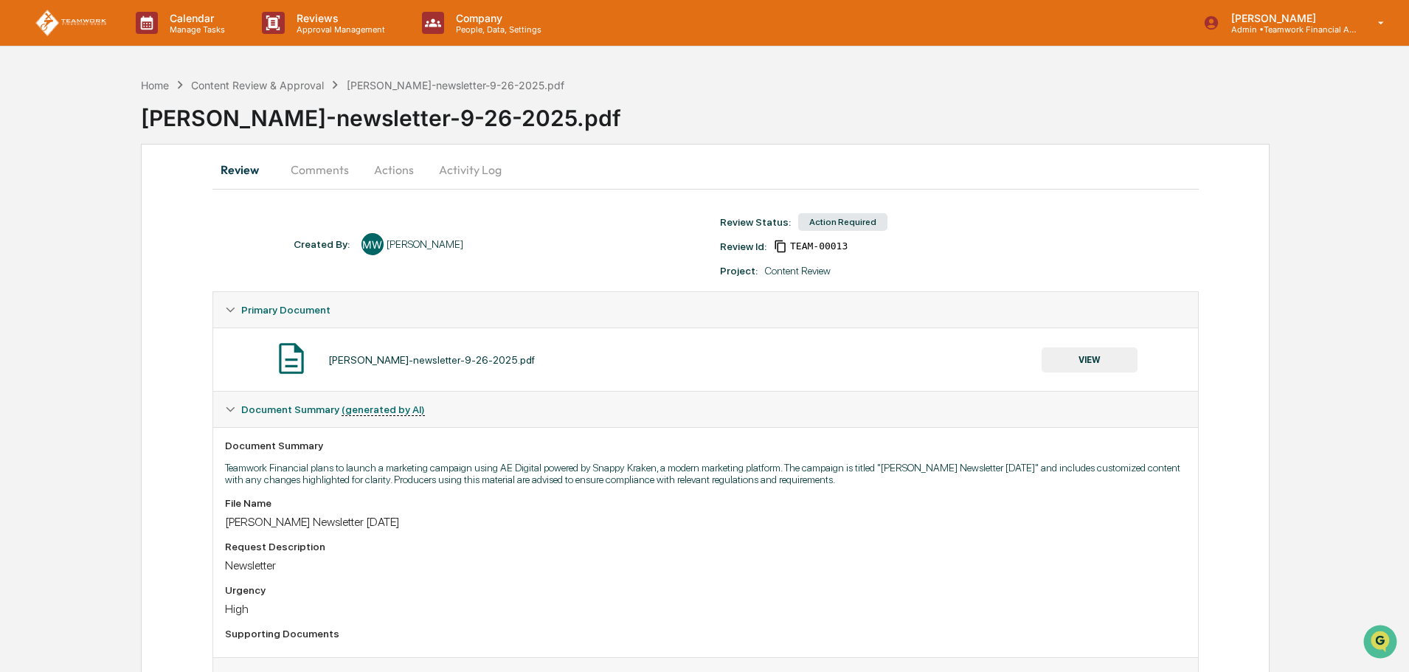
click at [390, 167] on button "Actions" at bounding box center [394, 169] width 66 height 35
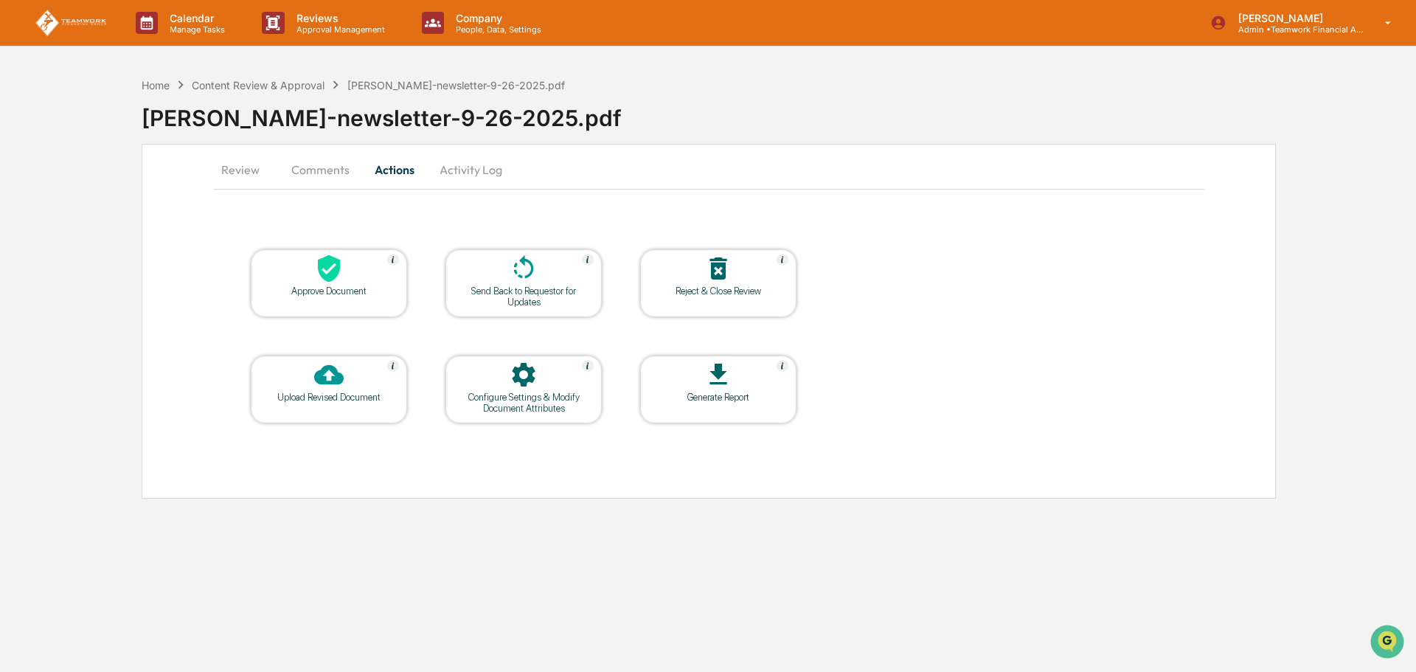
click at [357, 373] on div at bounding box center [329, 376] width 148 height 32
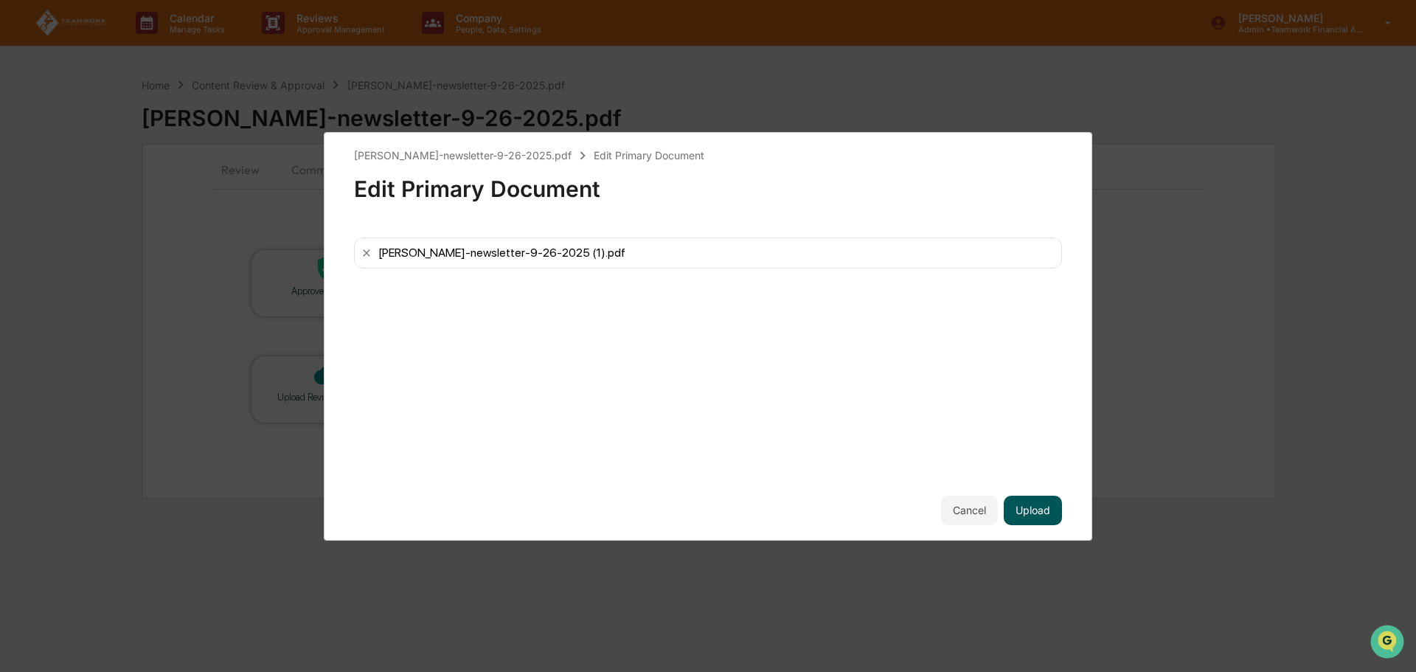
click at [1031, 509] on button "Upload" at bounding box center [1033, 511] width 58 height 30
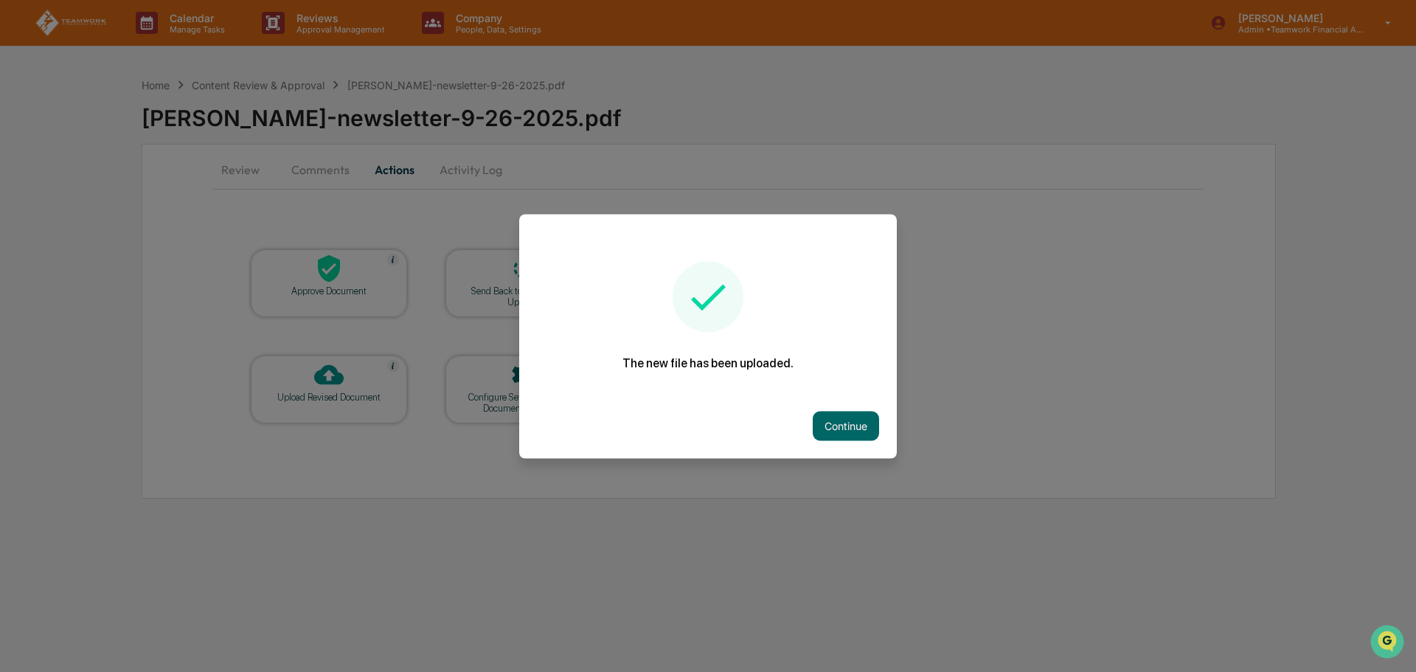
click at [834, 417] on button "Continue" at bounding box center [846, 426] width 66 height 30
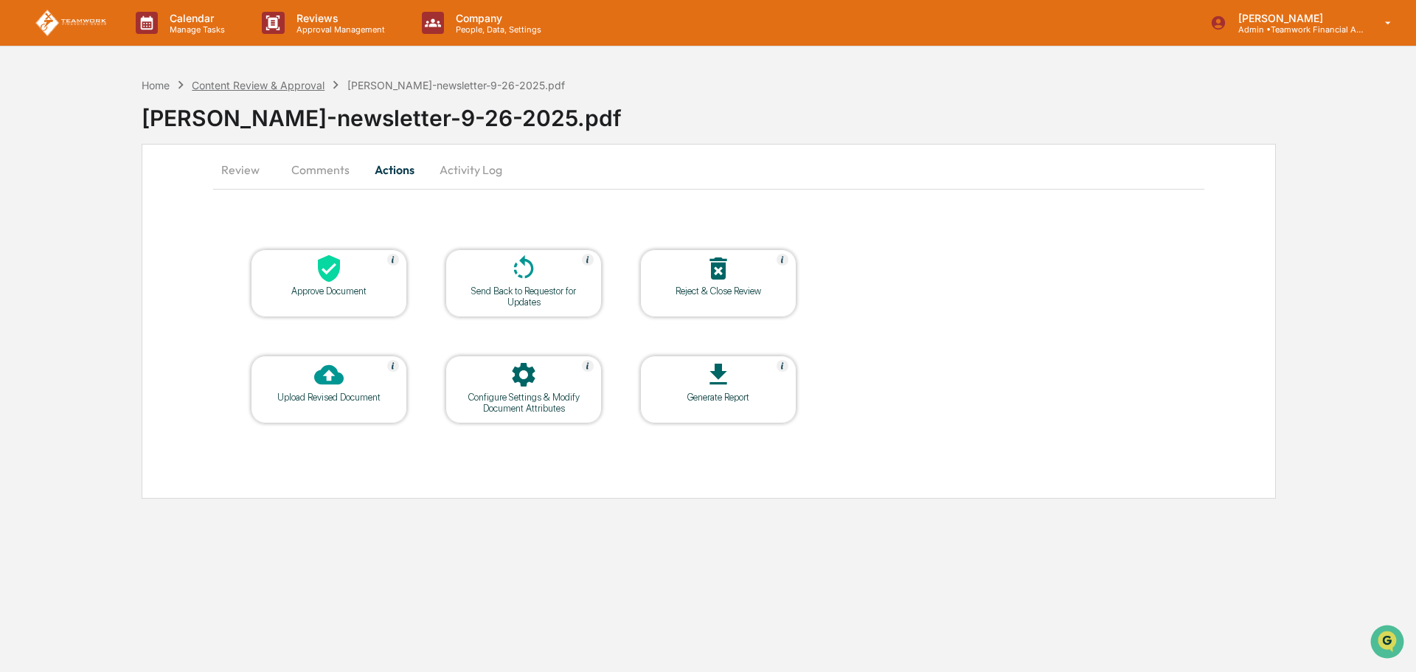
click at [286, 82] on div "Content Review & Approval" at bounding box center [258, 85] width 133 height 13
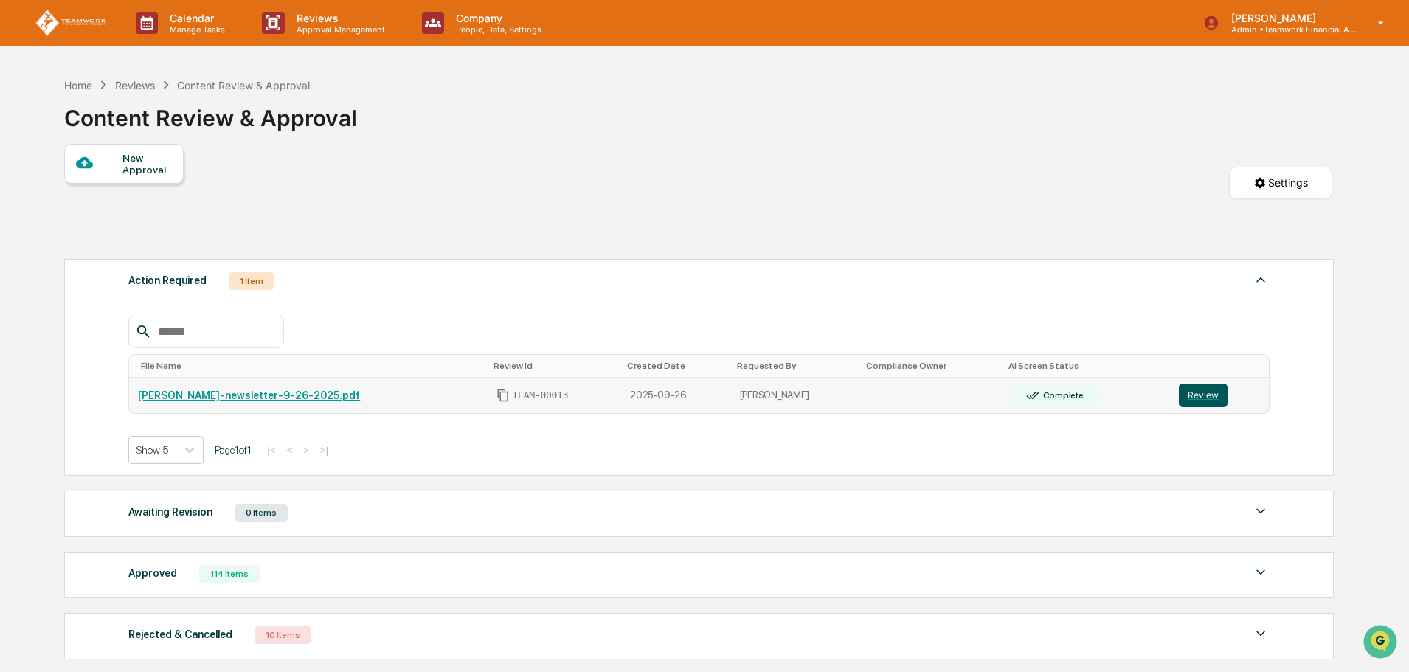
click at [1189, 395] on button "Review" at bounding box center [1203, 396] width 49 height 24
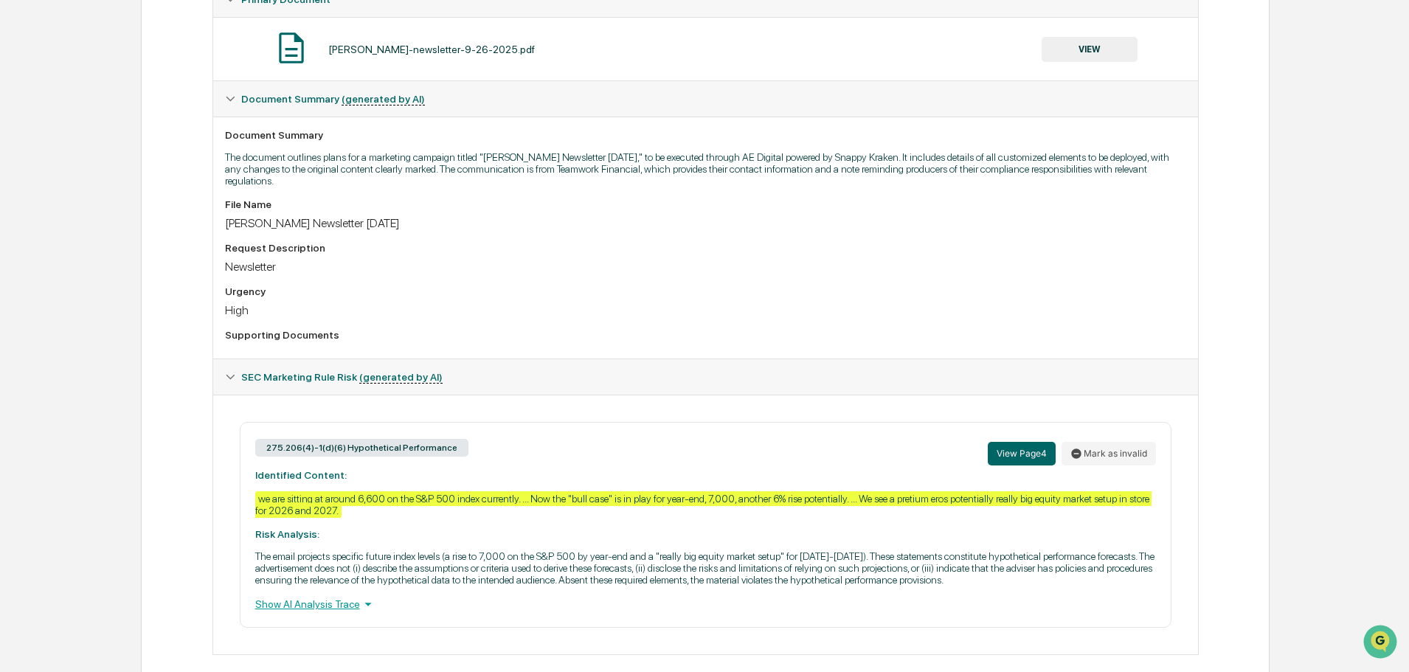
scroll to position [319, 0]
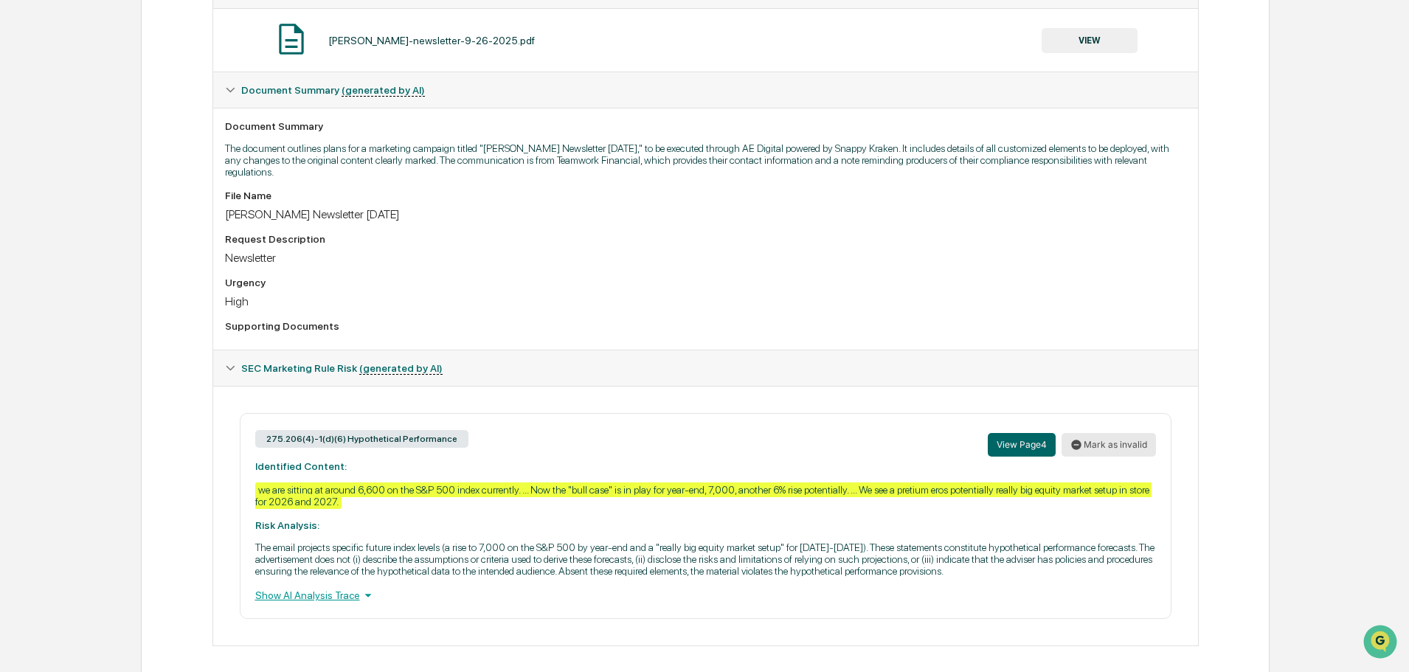
click at [1118, 433] on button "Mark as invalid" at bounding box center [1109, 445] width 94 height 24
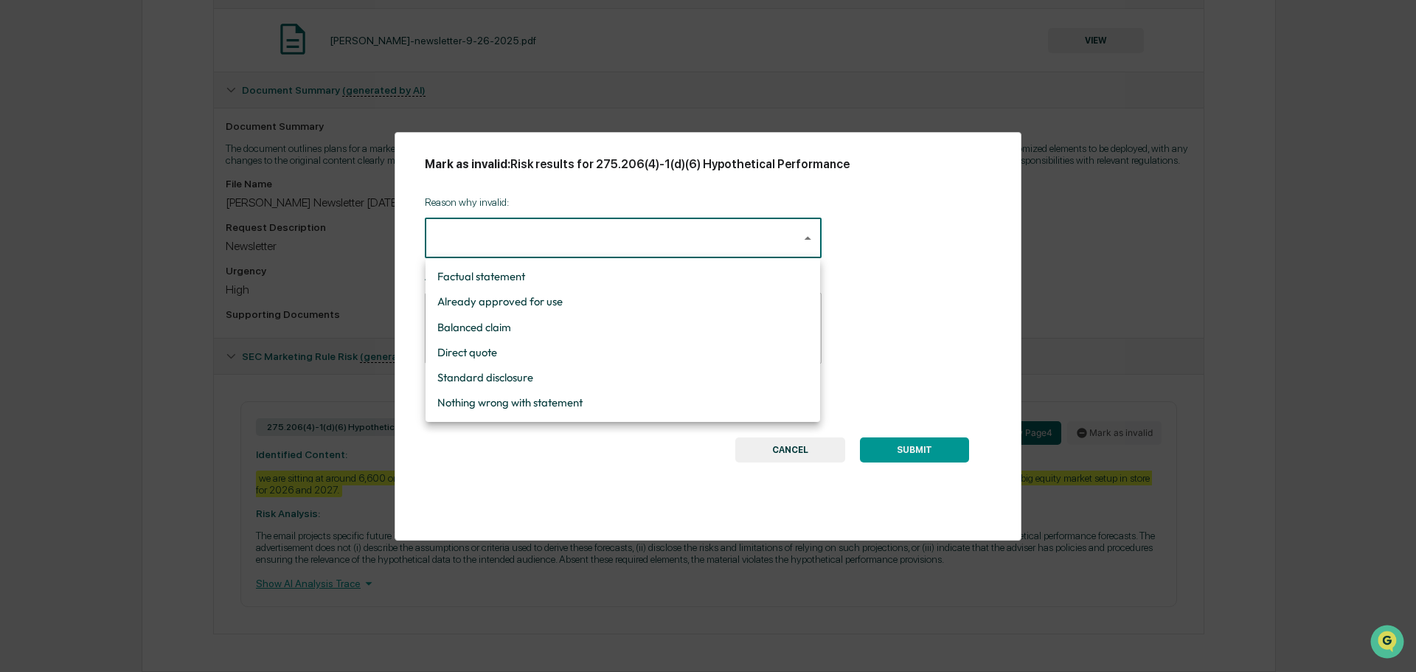
click at [493, 237] on body "Calendar Manage Tasks Reviews Approval Management Company People, Data, Setting…" at bounding box center [708, 176] width 1416 height 991
click at [649, 385] on li "Standard disclosure" at bounding box center [623, 377] width 395 height 25
type input "**********"
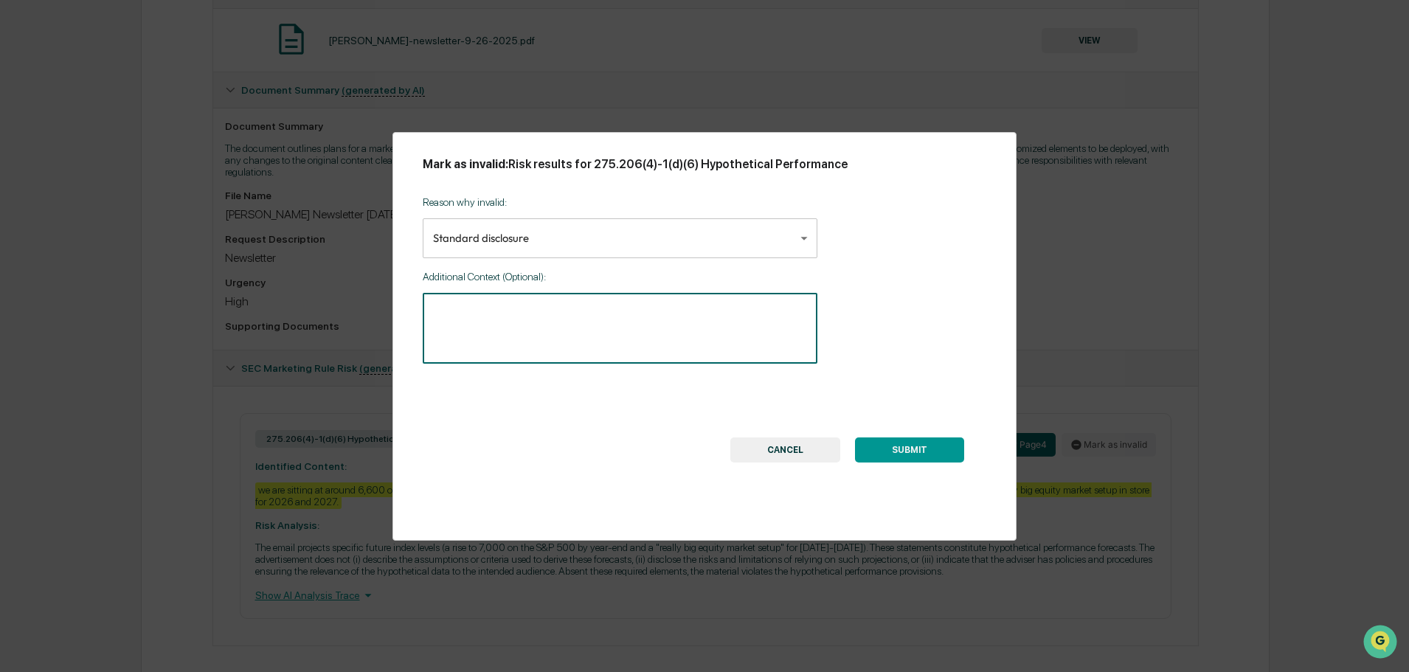
click at [488, 320] on textarea at bounding box center [620, 328] width 374 height 46
type textarea "*"
type textarea "**********"
click at [924, 451] on button "SUBMIT" at bounding box center [909, 449] width 109 height 25
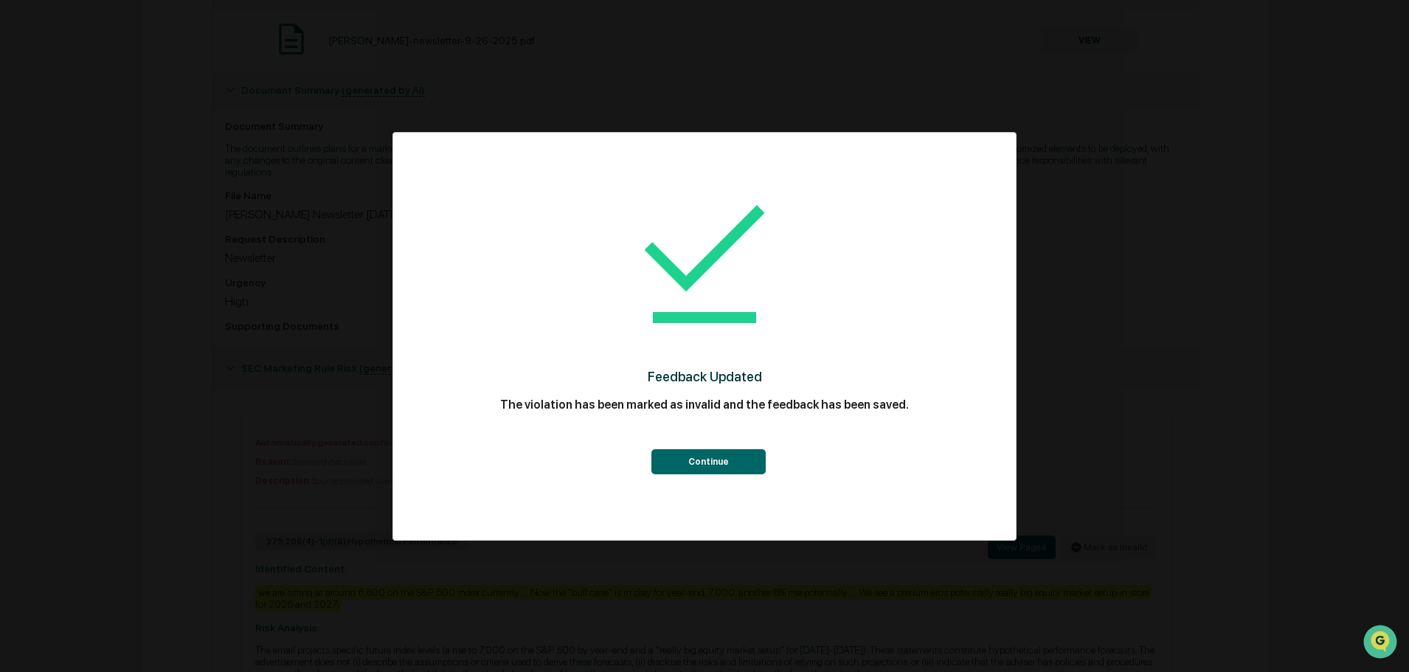
click at [722, 460] on button "Continue" at bounding box center [708, 461] width 114 height 25
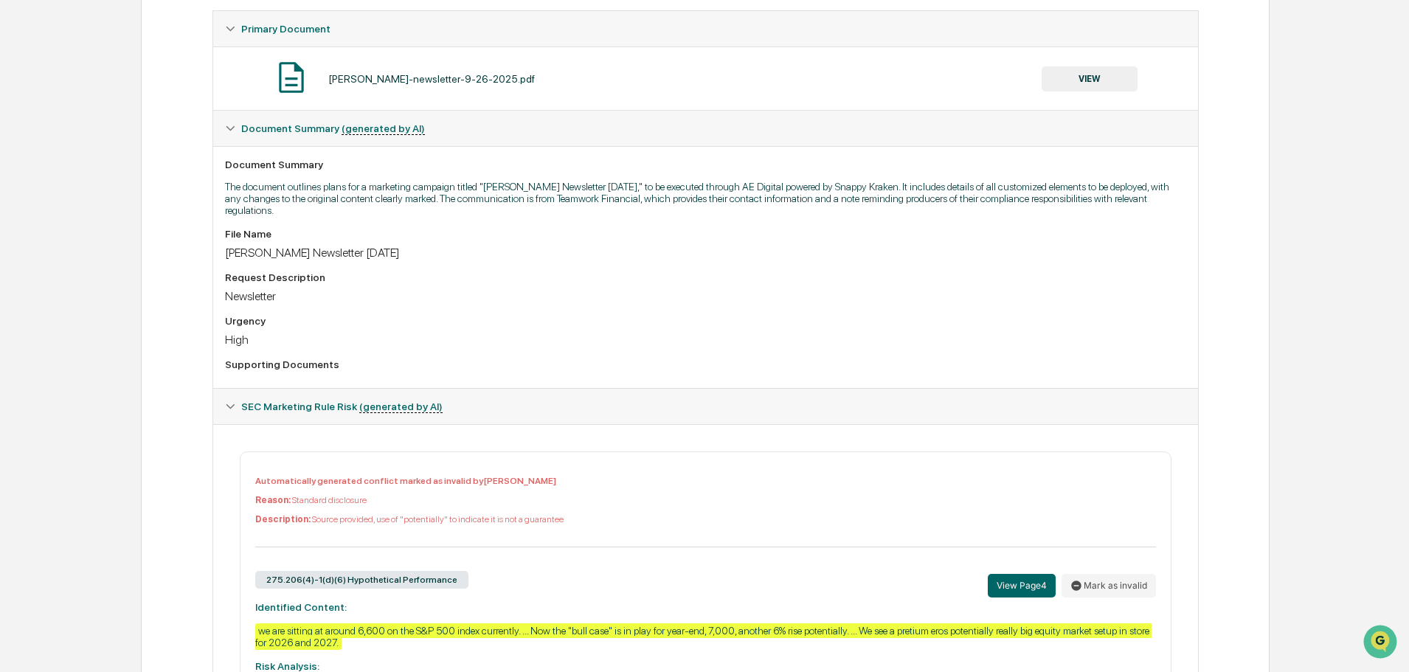
scroll to position [0, 0]
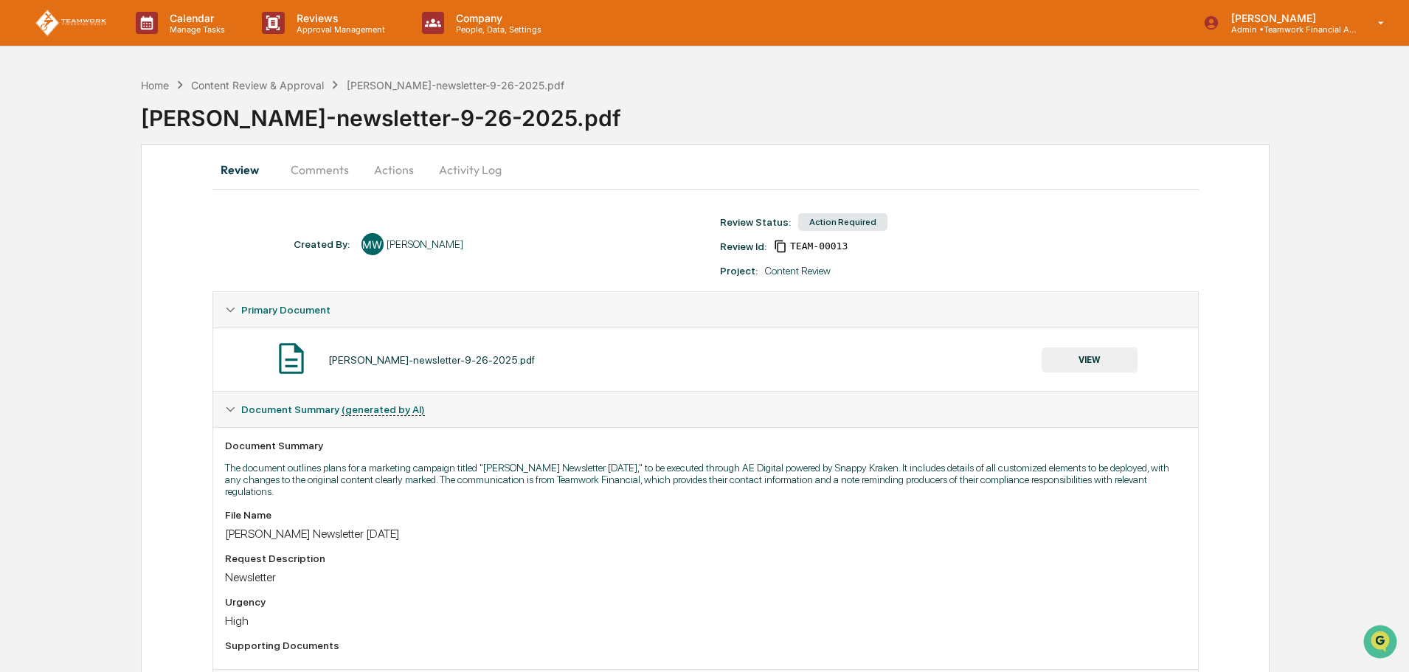
click at [393, 165] on button "Actions" at bounding box center [394, 169] width 66 height 35
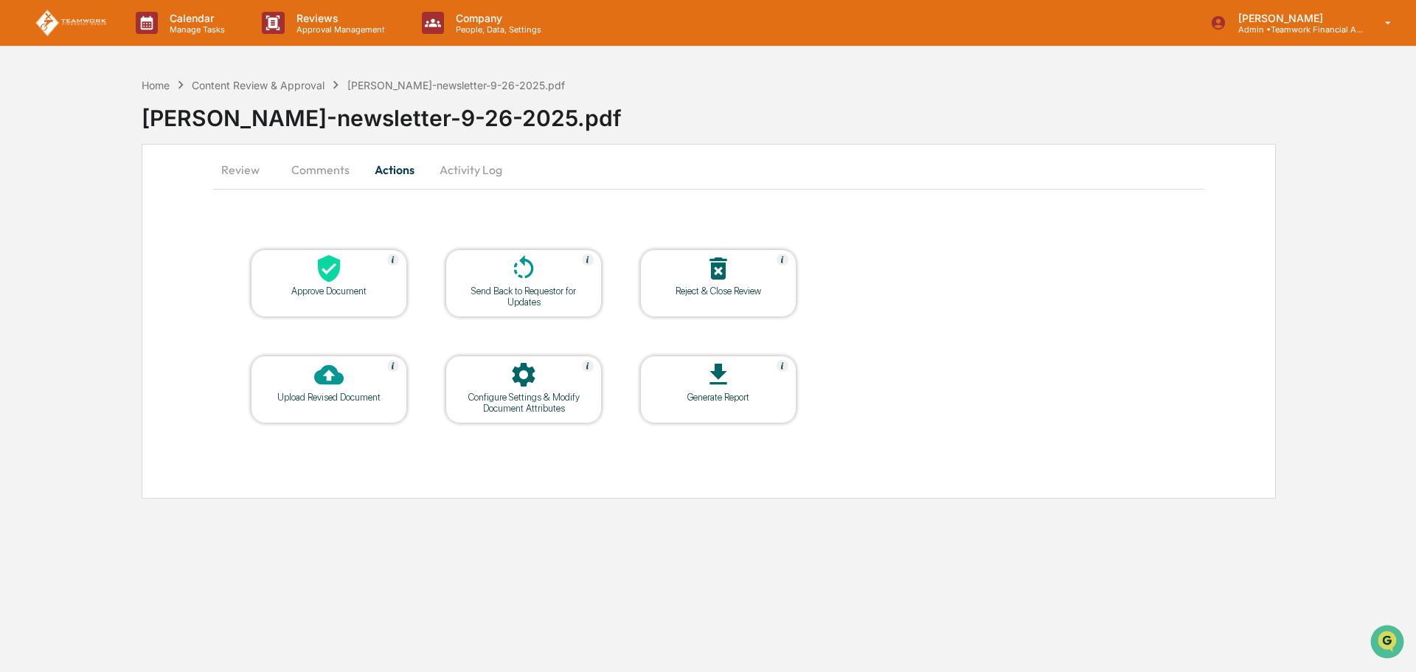
click at [340, 286] on div "Approve Document" at bounding box center [329, 290] width 133 height 11
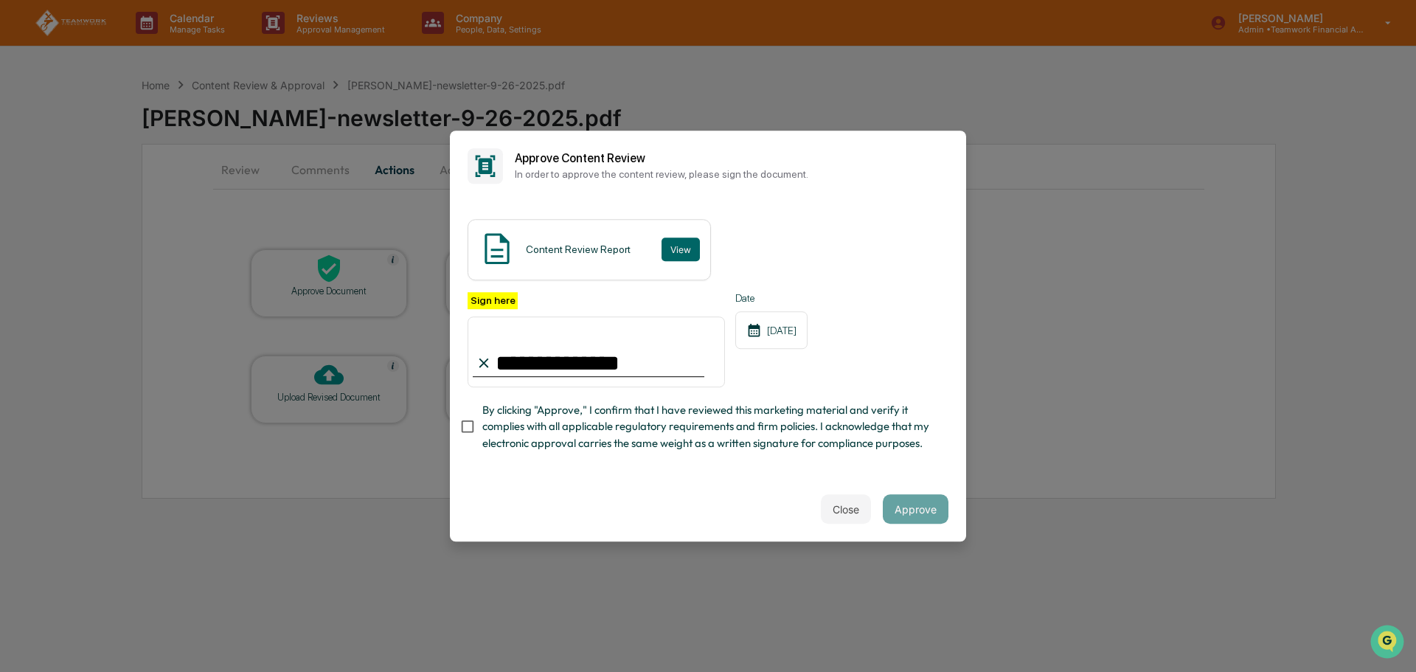
type input "**********"
click at [932, 519] on button "Approve" at bounding box center [916, 509] width 66 height 30
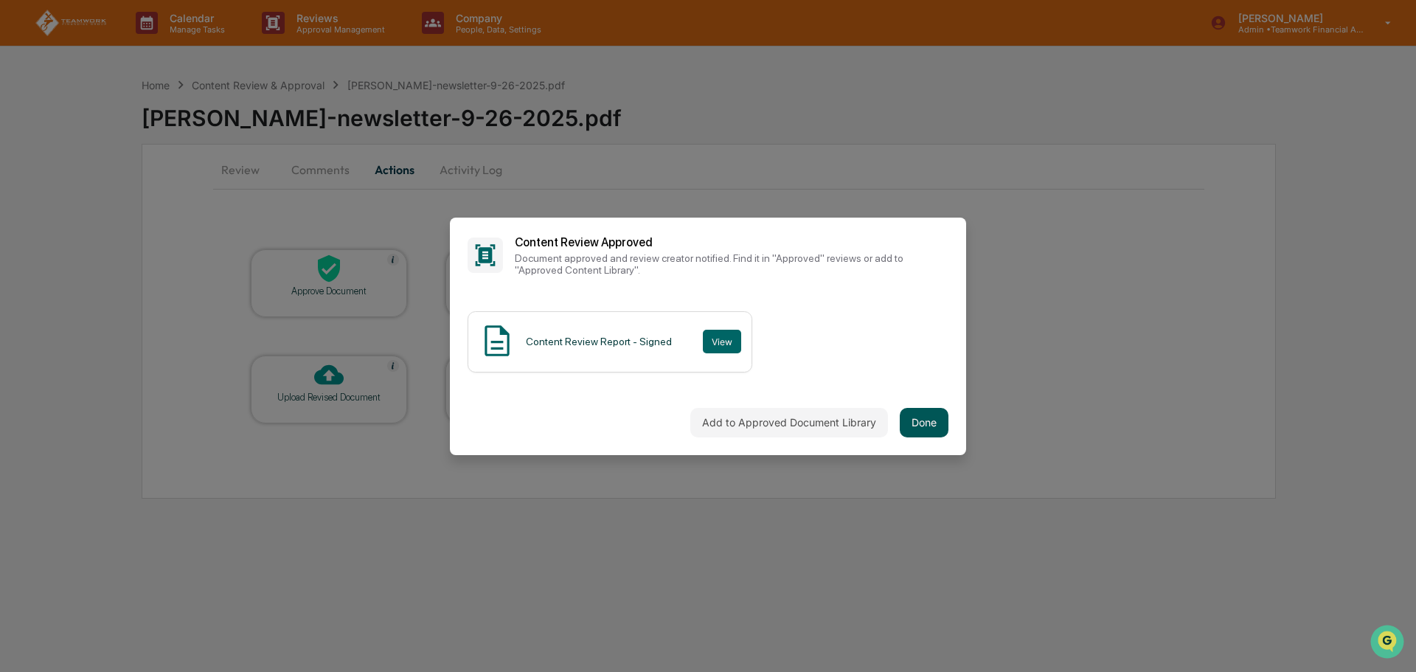
click at [927, 422] on button "Done" at bounding box center [924, 423] width 49 height 30
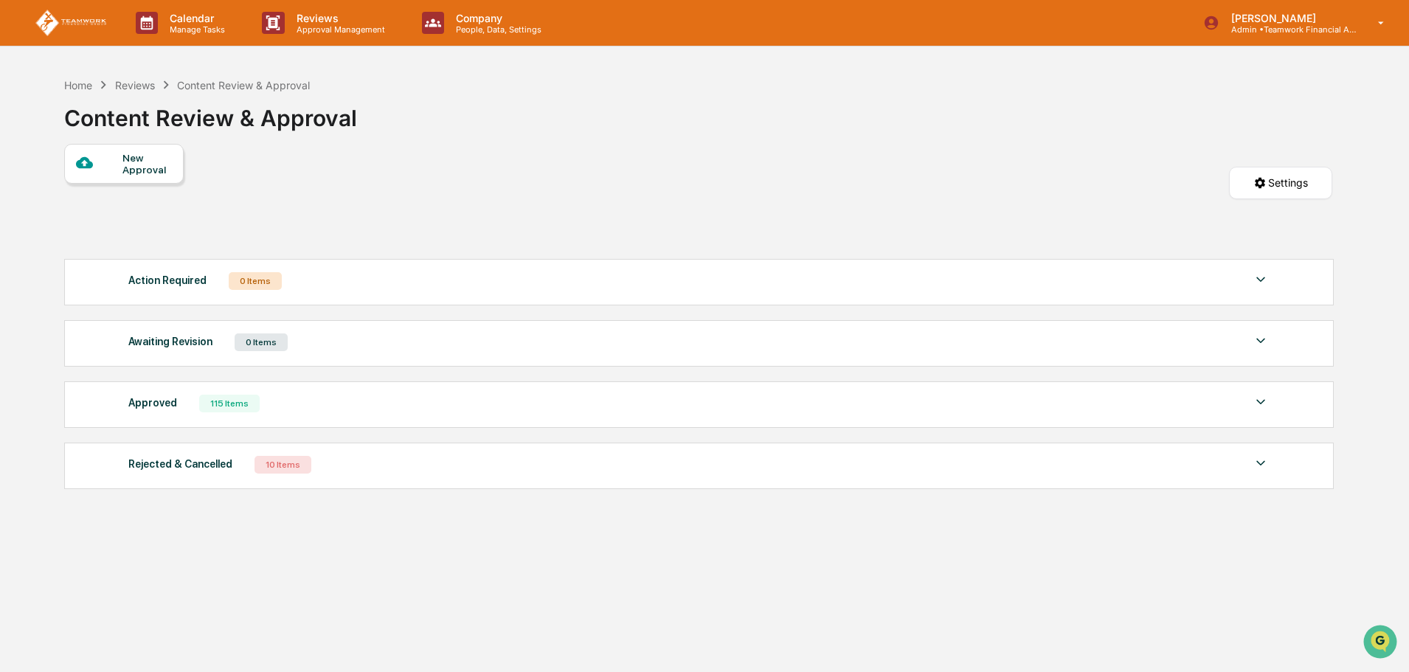
click at [131, 167] on div "New Approval" at bounding box center [146, 164] width 49 height 24
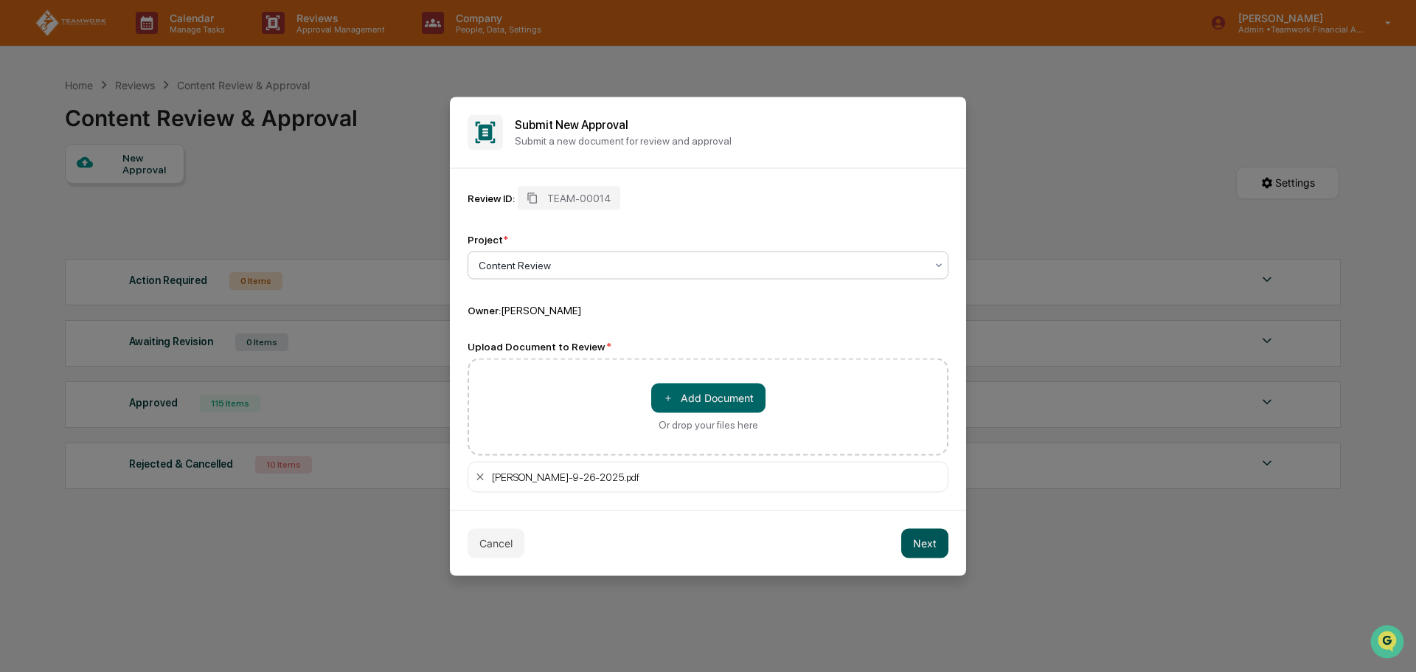
click at [931, 537] on button "Next" at bounding box center [924, 543] width 47 height 30
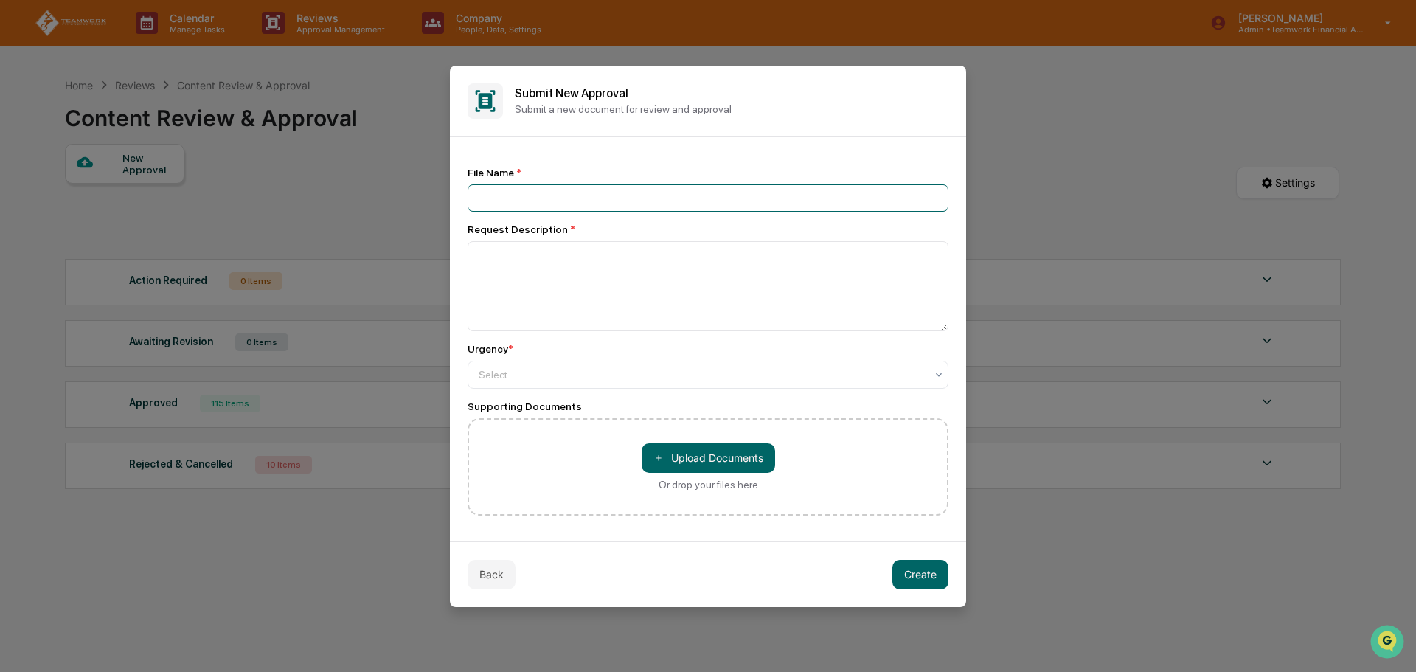
click at [536, 190] on input at bounding box center [708, 197] width 481 height 27
type input "**********"
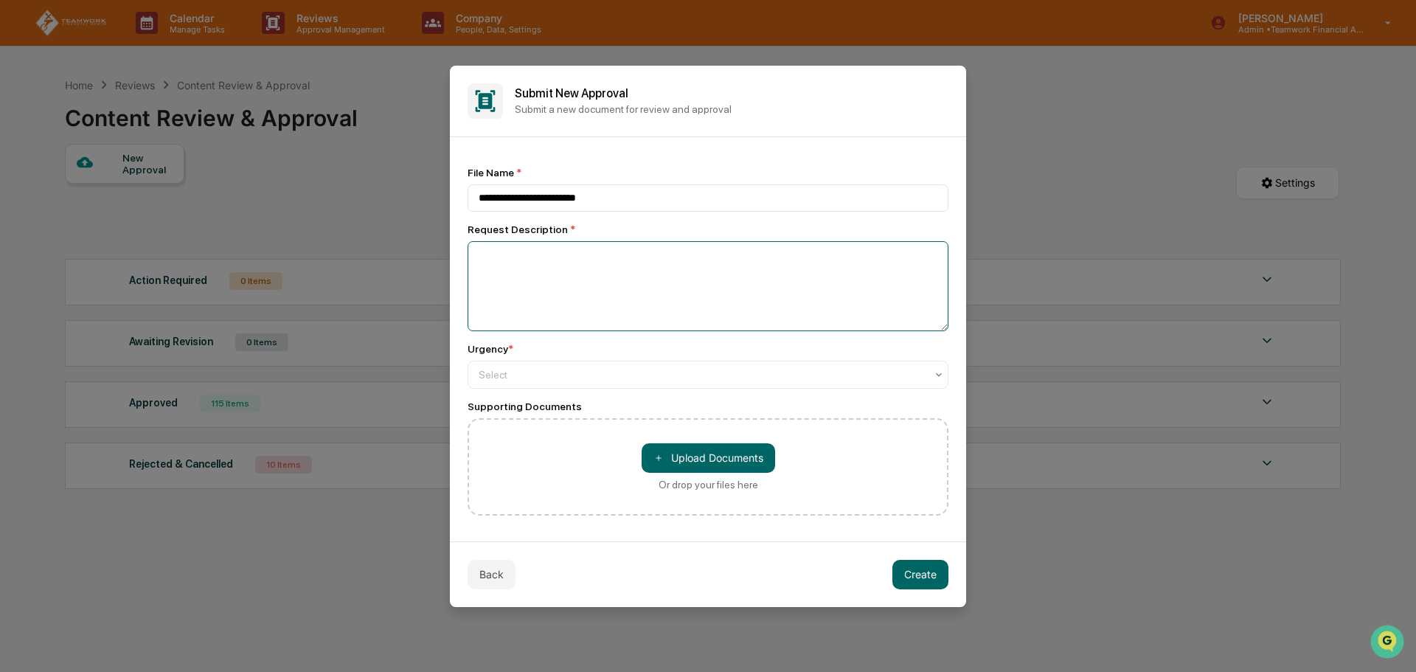
click at [536, 266] on textarea at bounding box center [708, 286] width 481 height 90
type textarea "**********"
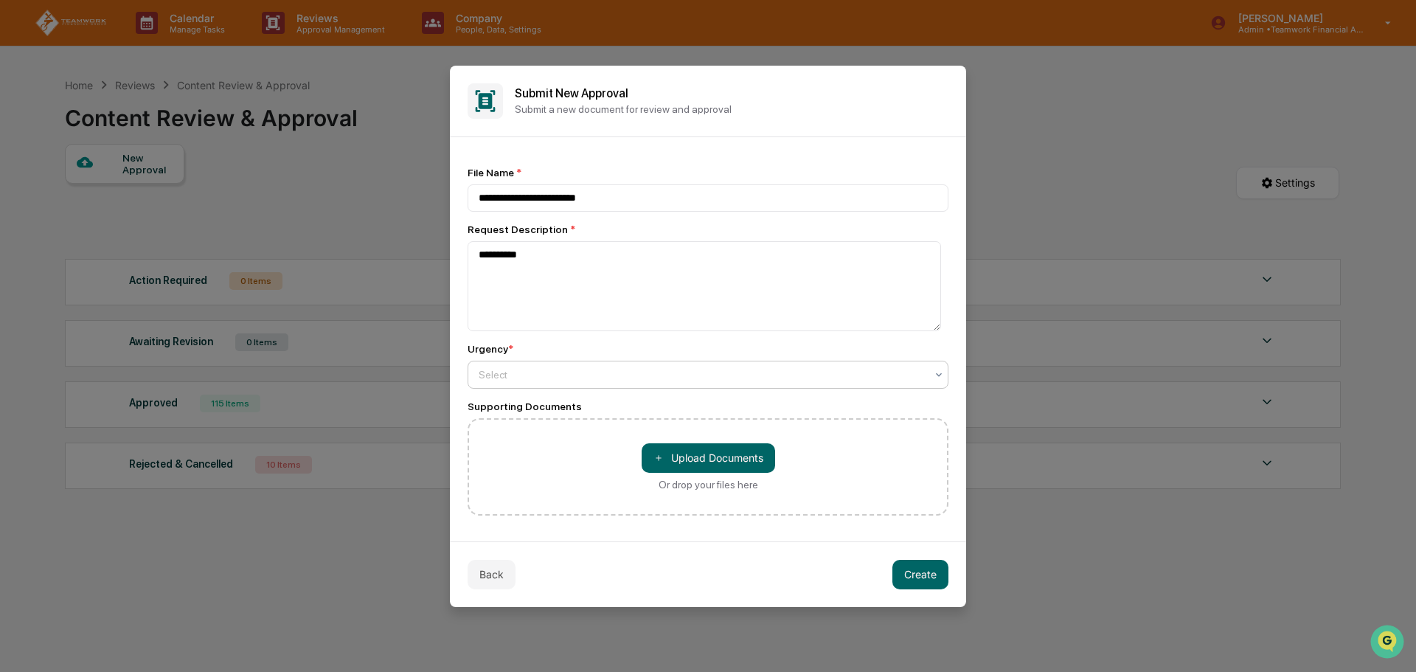
click at [575, 385] on div "Select" at bounding box center [702, 374] width 462 height 21
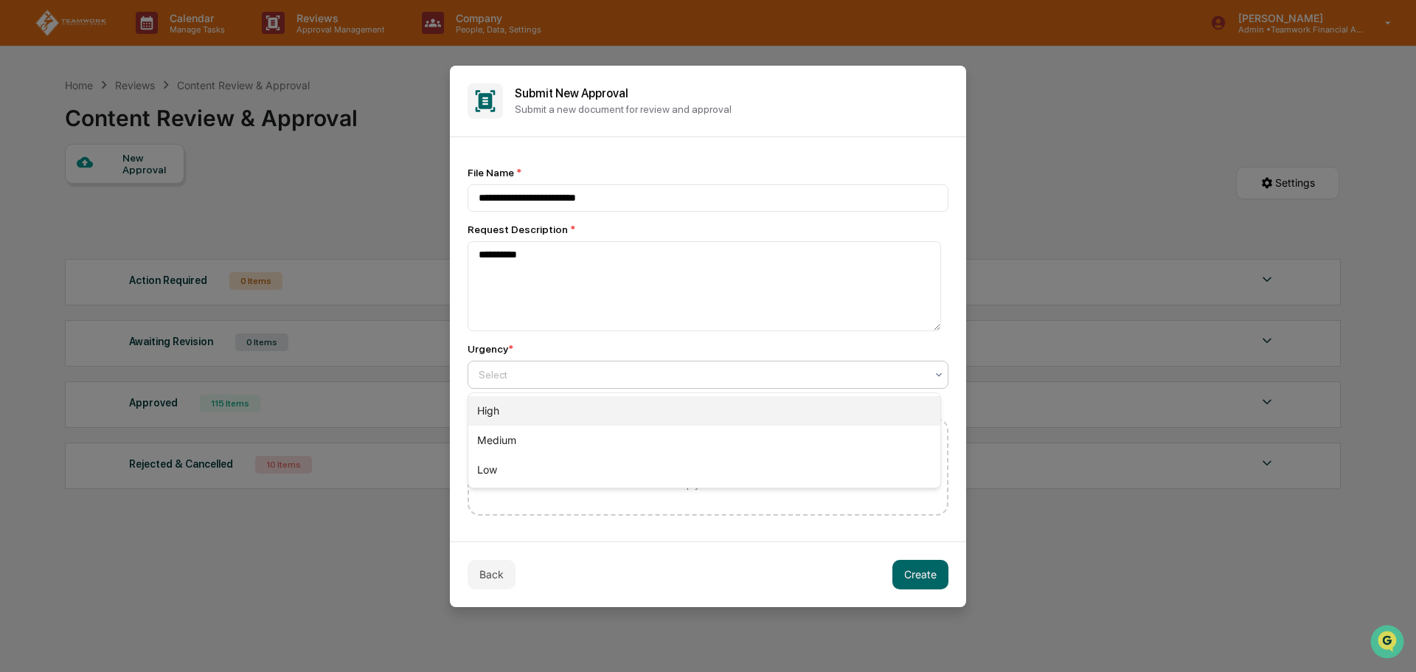
click at [562, 409] on div "High" at bounding box center [704, 411] width 472 height 30
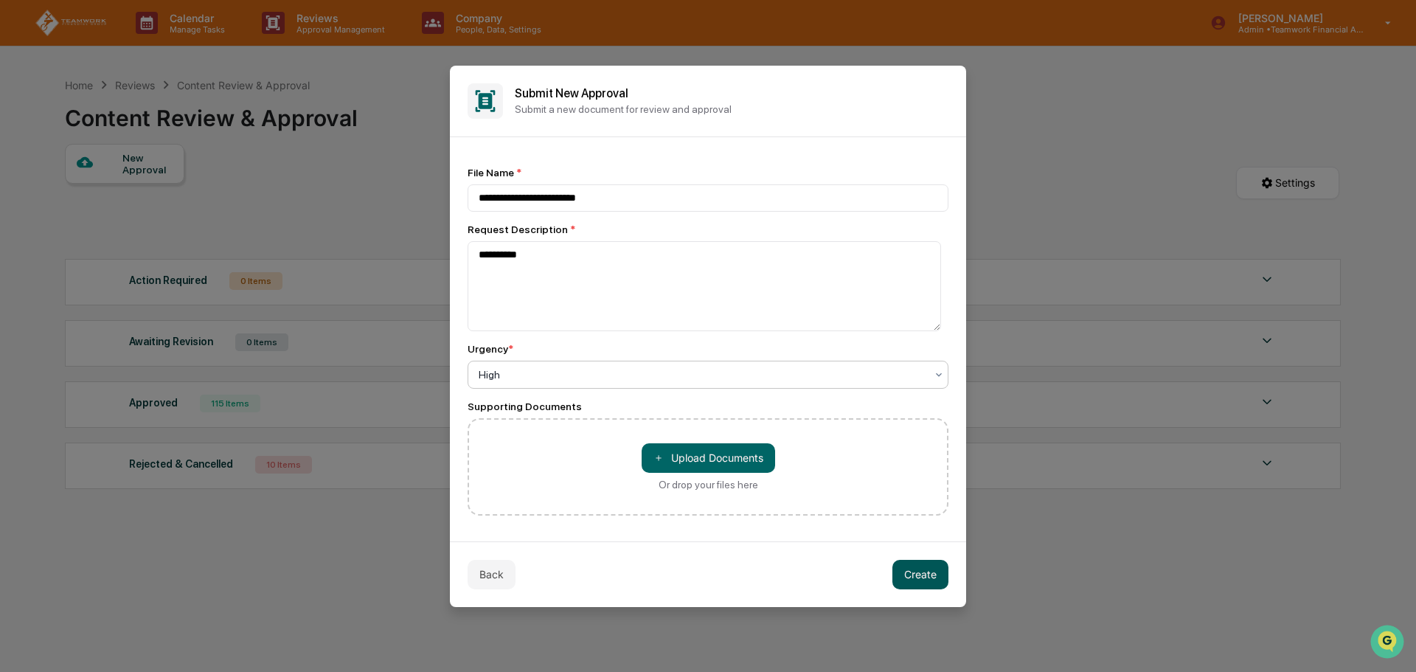
click at [911, 577] on button "Create" at bounding box center [921, 575] width 56 height 30
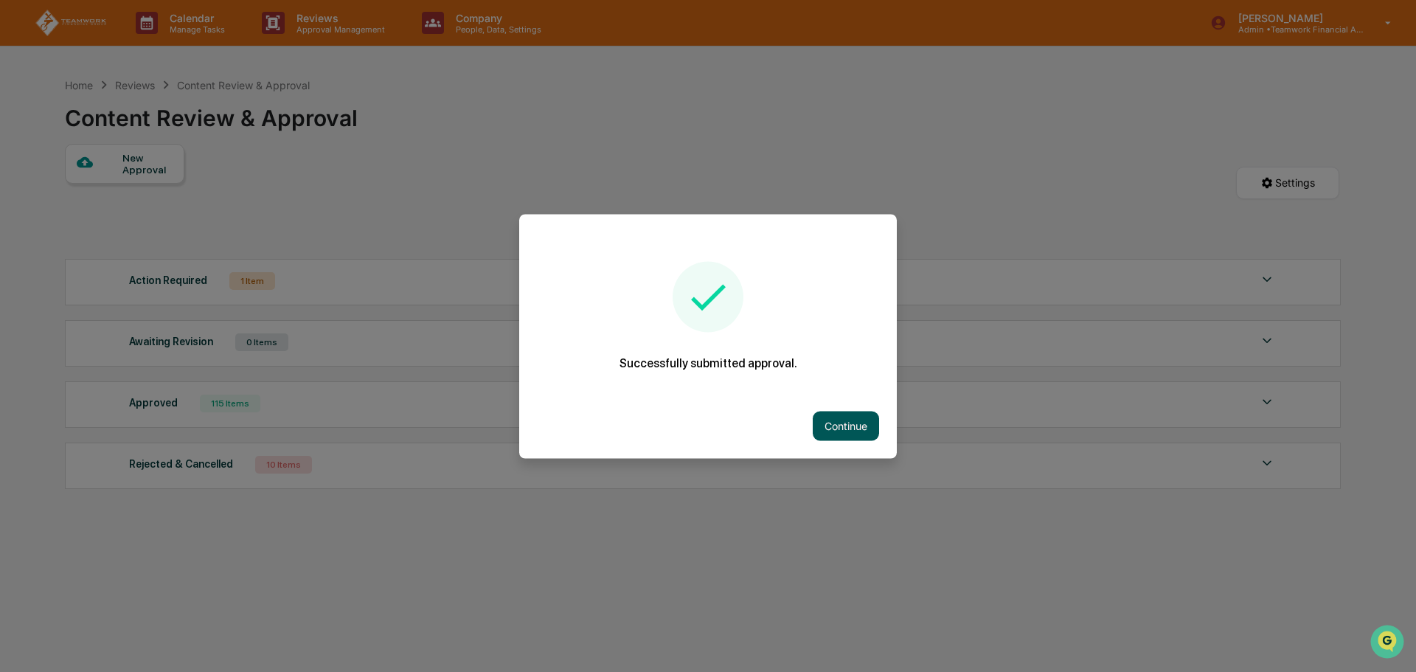
click at [859, 432] on button "Continue" at bounding box center [846, 426] width 66 height 30
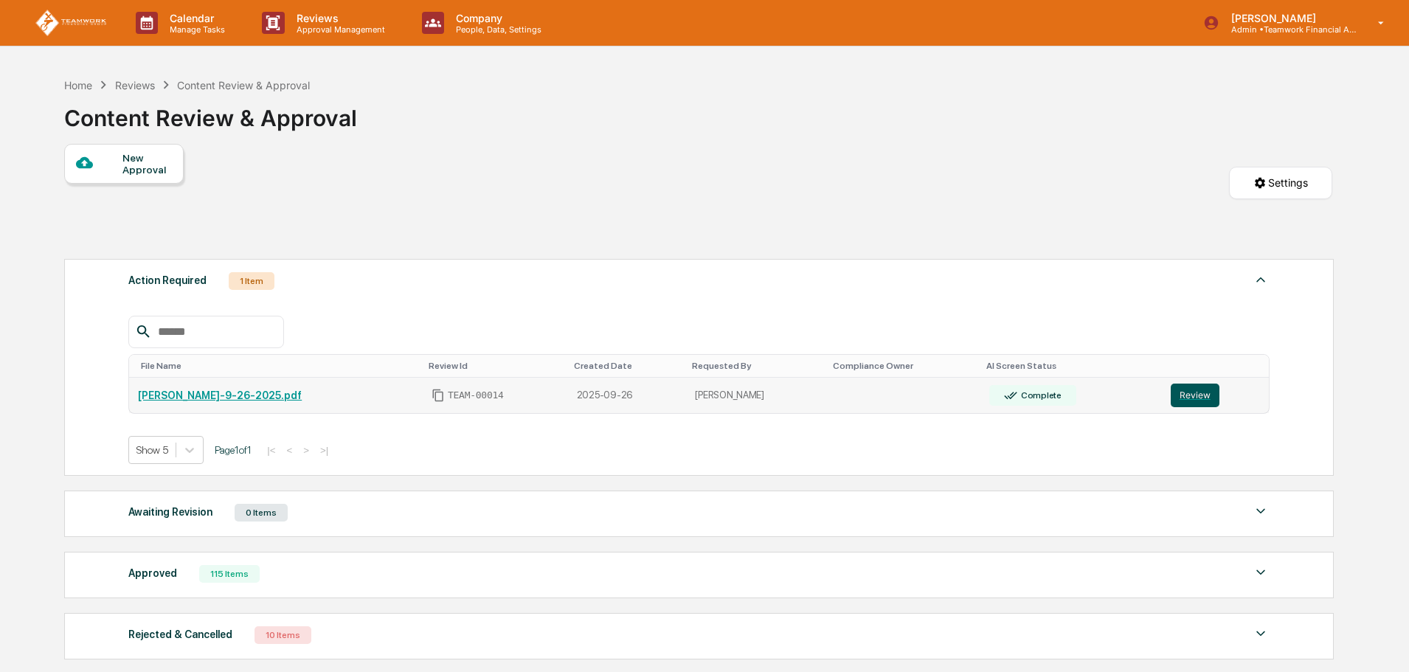
click at [1191, 398] on button "Review" at bounding box center [1195, 396] width 49 height 24
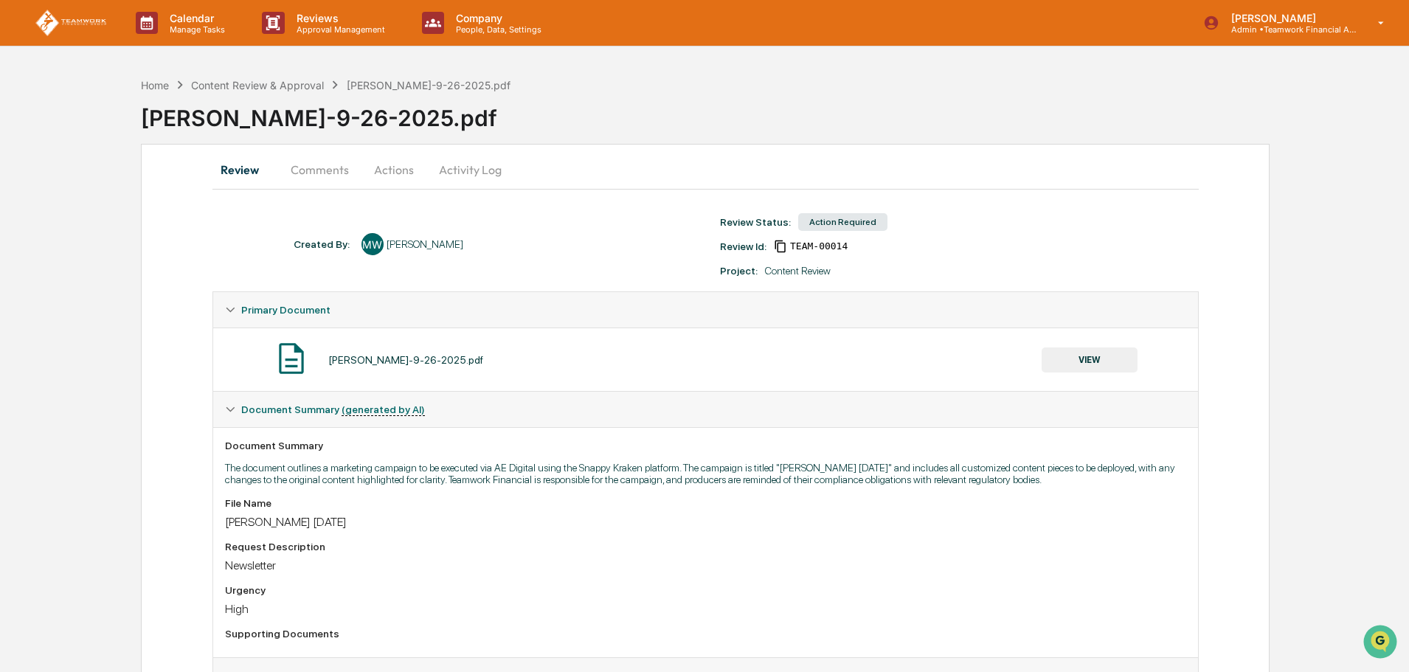
click at [401, 167] on button "Actions" at bounding box center [394, 169] width 66 height 35
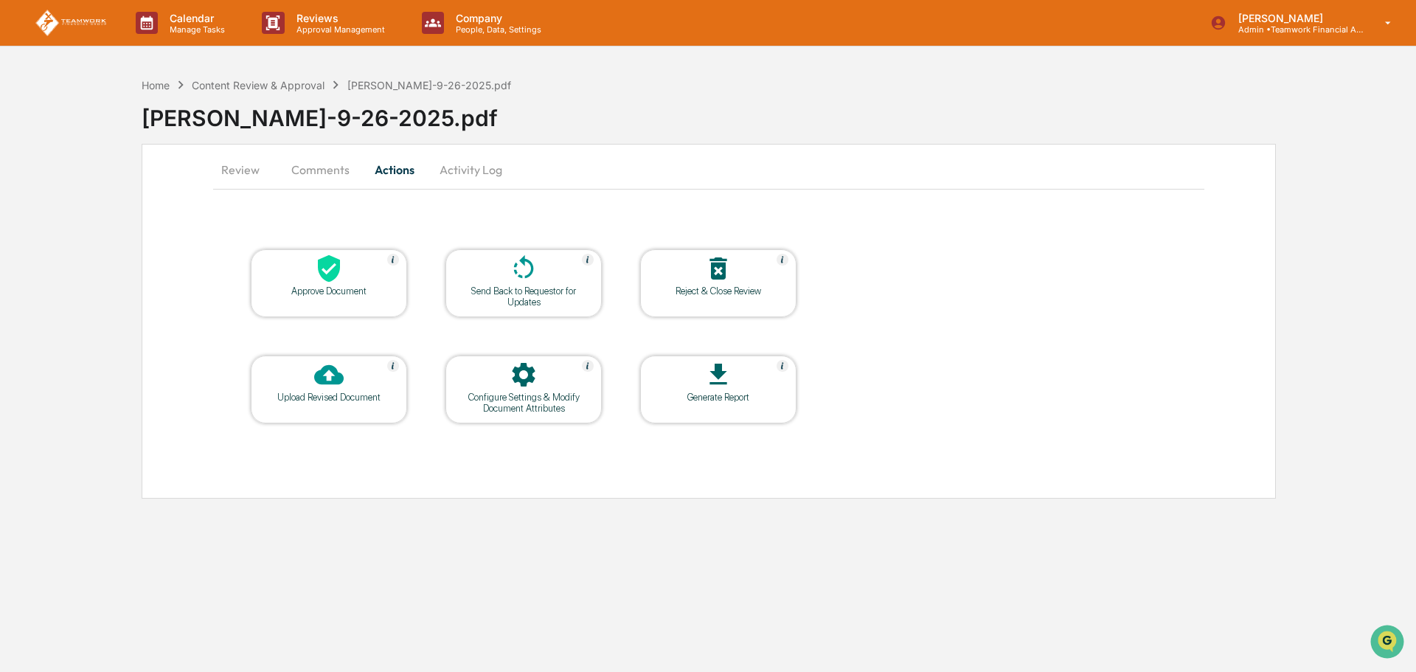
click at [350, 274] on div at bounding box center [329, 270] width 148 height 32
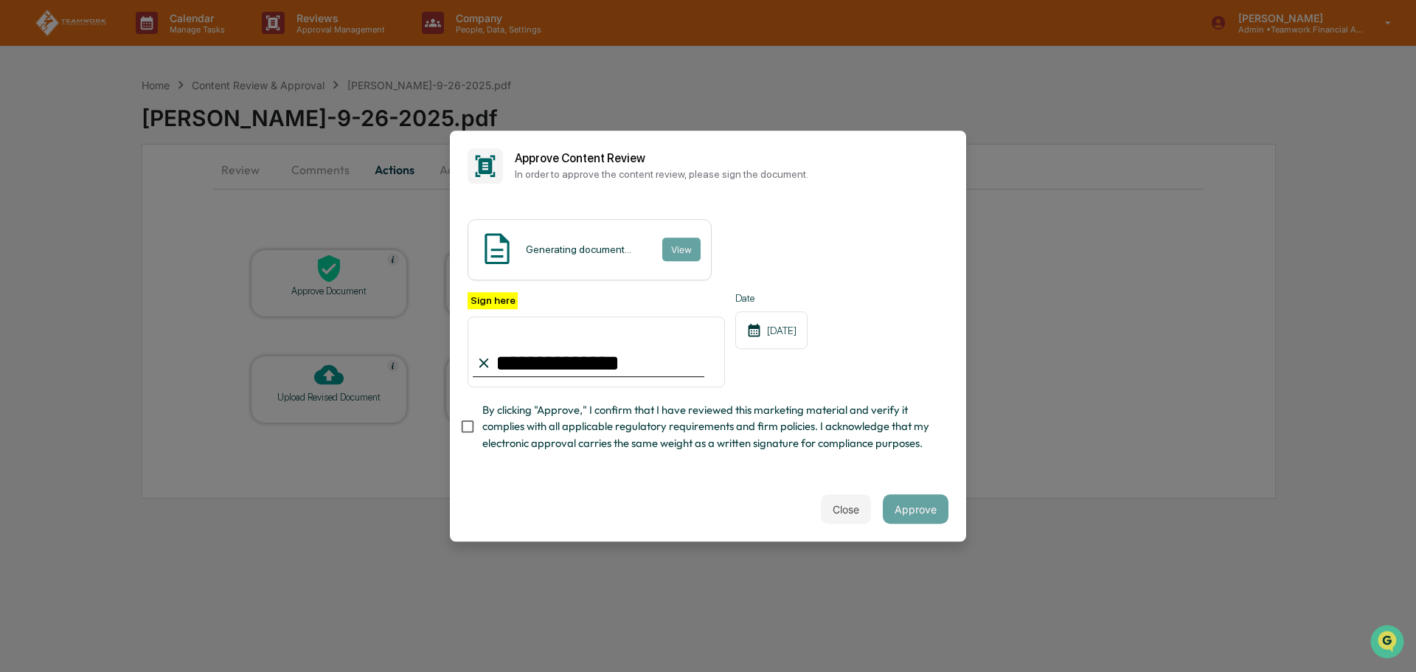
type input "**********"
click at [916, 509] on button "Approve" at bounding box center [916, 509] width 66 height 30
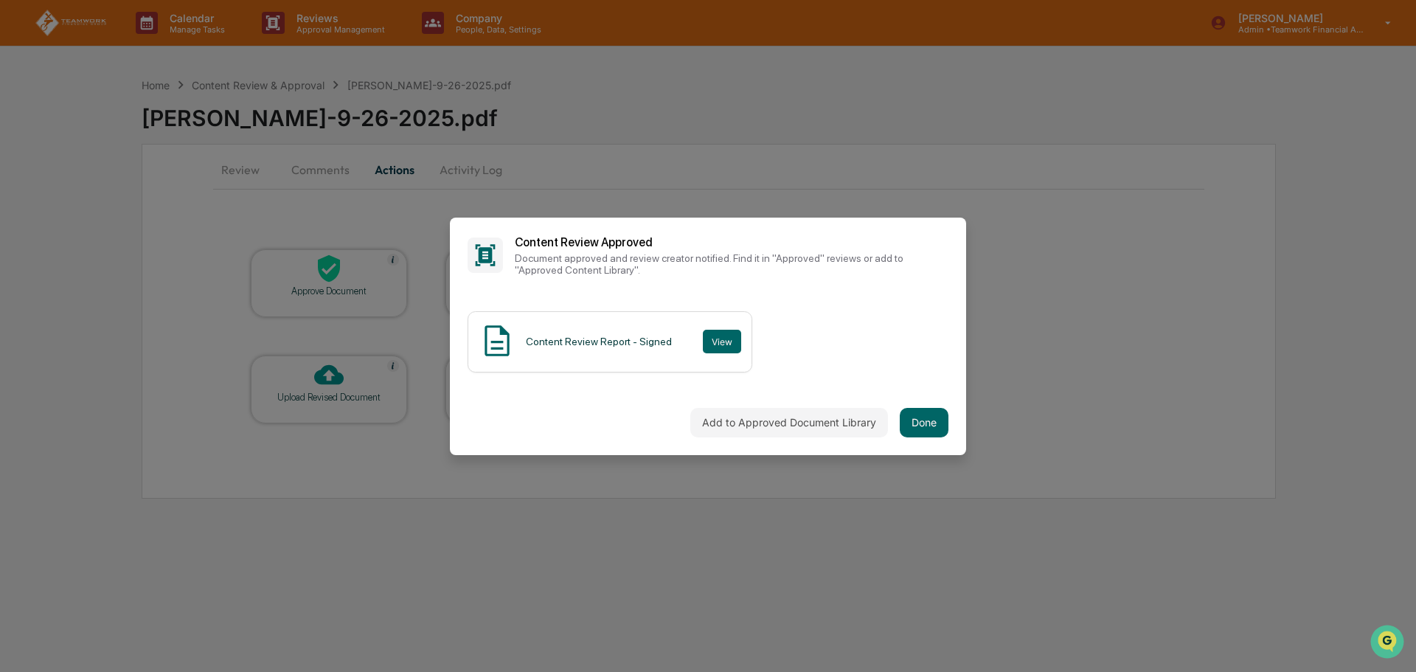
drag, startPoint x: 928, startPoint y: 413, endPoint x: 942, endPoint y: 380, distance: 36.0
click at [930, 405] on div "Add to Approved Document Library Done" at bounding box center [708, 422] width 516 height 65
click at [935, 430] on button "Done" at bounding box center [924, 423] width 49 height 30
